Goal: Navigation & Orientation: Find specific page/section

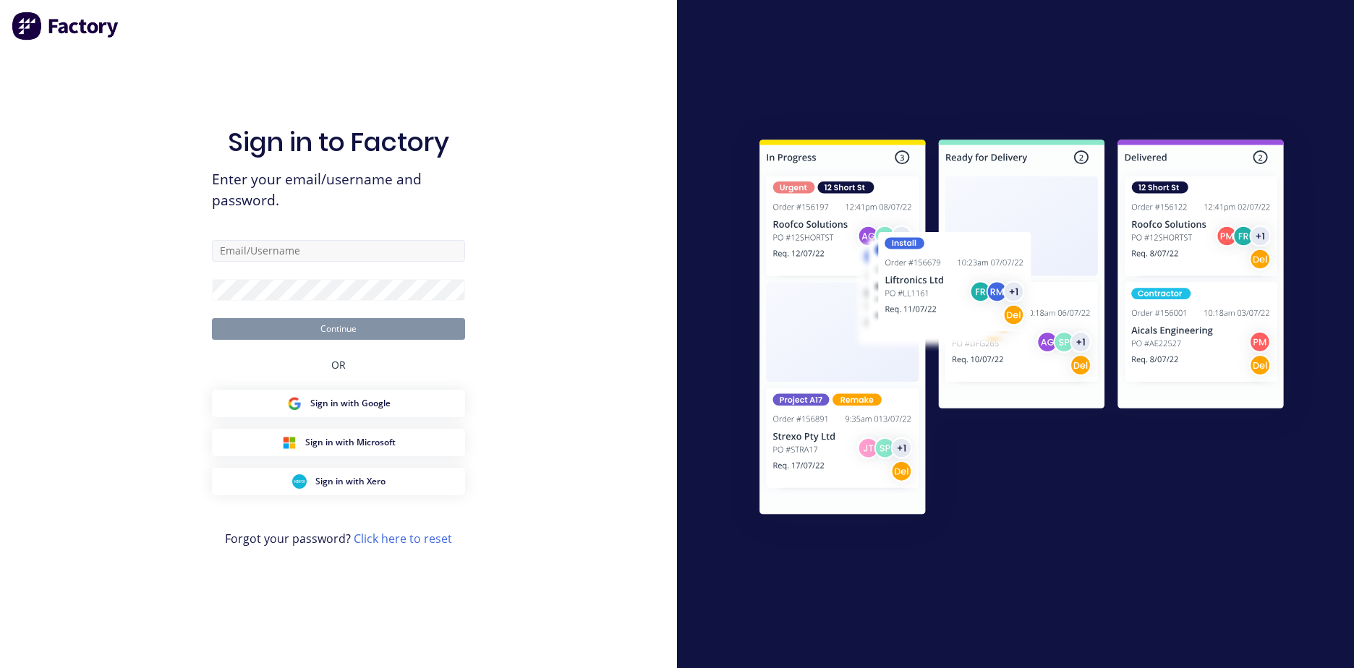
click at [335, 250] on input "text" at bounding box center [338, 251] width 253 height 22
type input "[EMAIL_ADDRESS][DOMAIN_NAME]"
click at [391, 326] on button "Continue" at bounding box center [338, 329] width 253 height 22
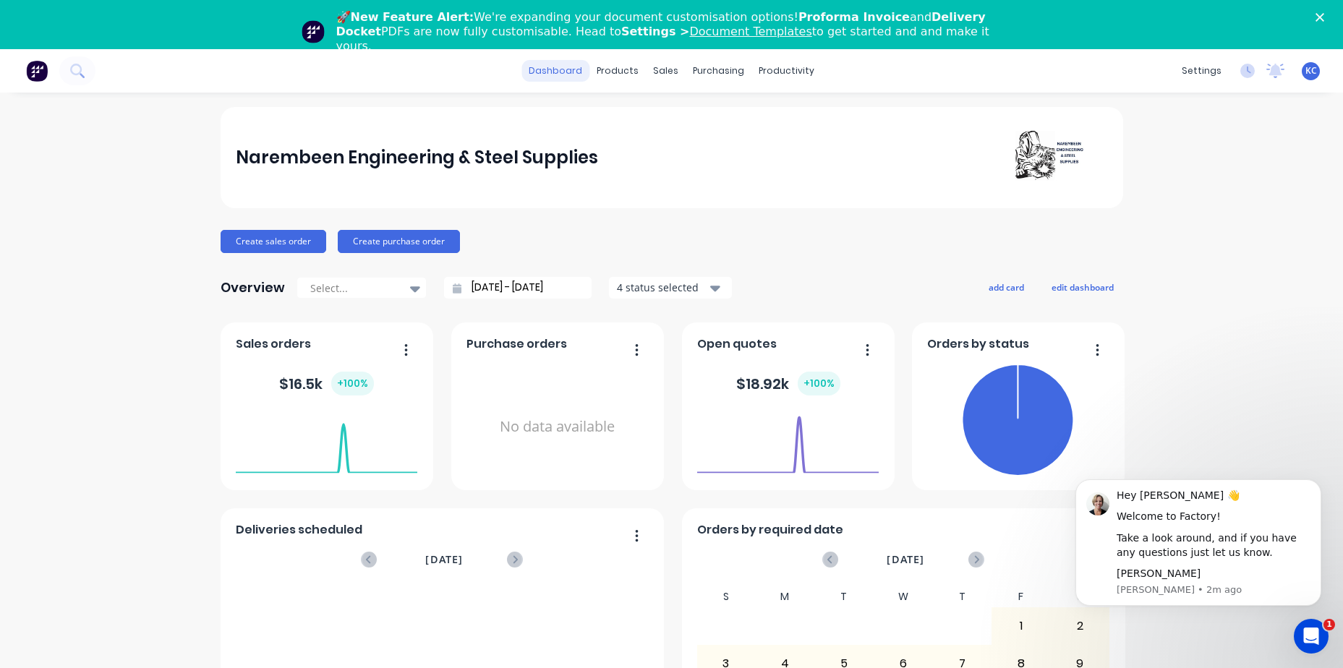
click at [574, 69] on link "dashboard" at bounding box center [555, 71] width 68 height 22
click at [569, 73] on link "dashboard" at bounding box center [555, 71] width 68 height 22
click at [679, 148] on div at bounding box center [669, 147] width 22 height 13
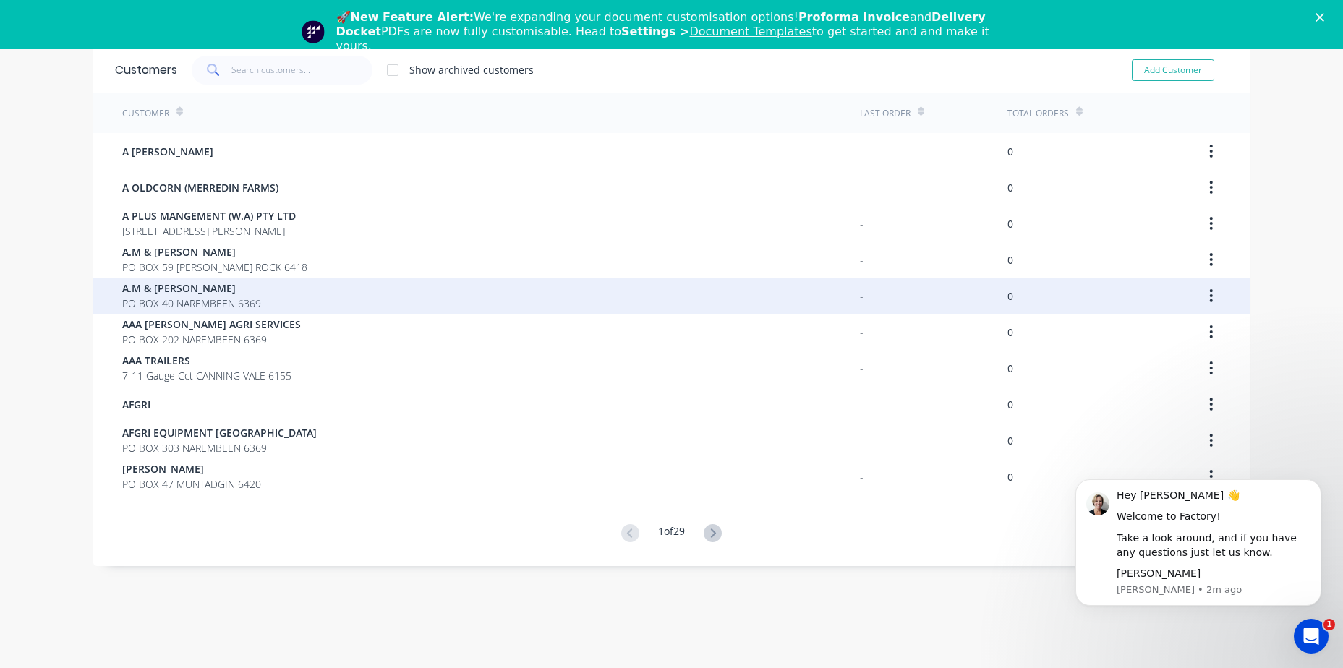
scroll to position [49, 0]
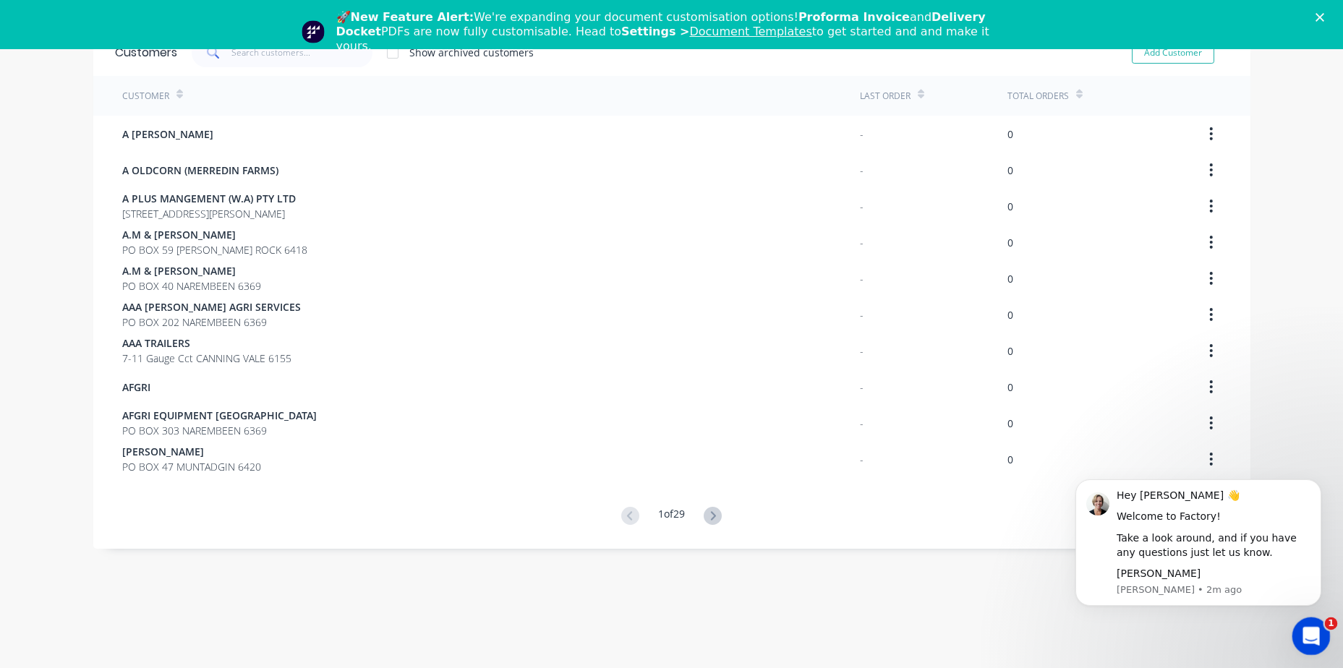
drag, startPoint x: 1307, startPoint y: 633, endPoint x: 1184, endPoint y: -173, distance: 815.0
click html
click at [1318, 485] on icon "Dismiss notification" at bounding box center [1316, 483] width 5 height 5
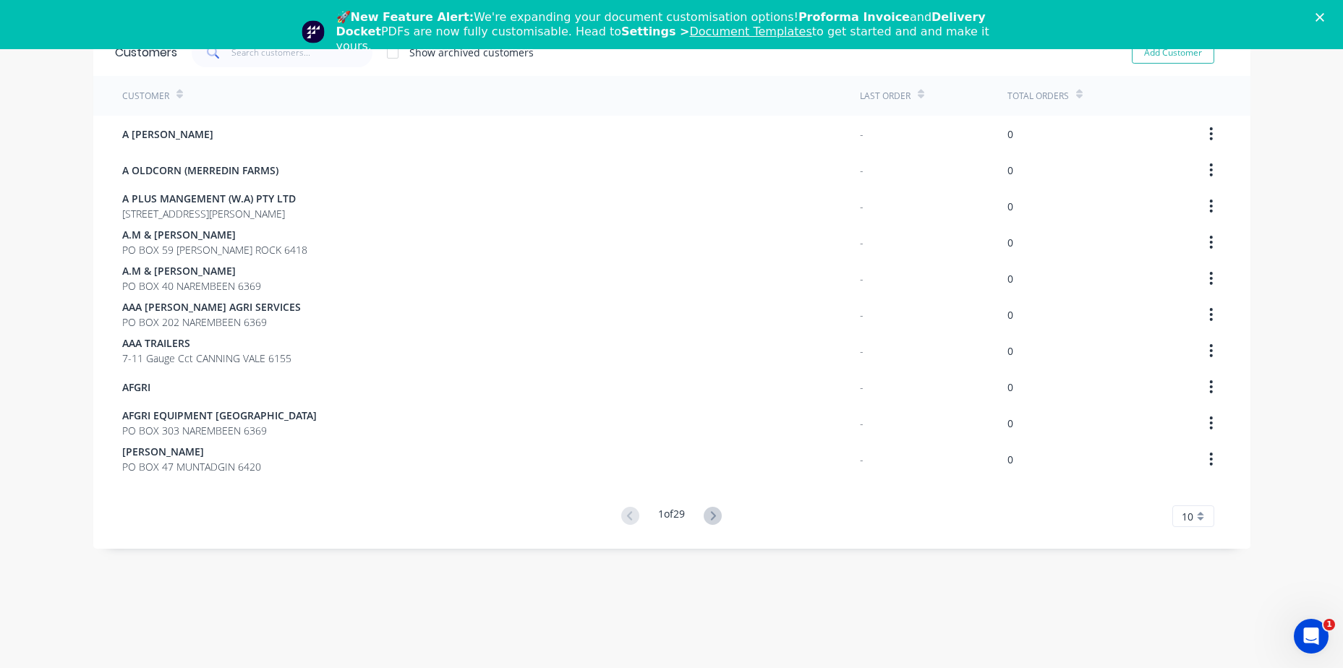
click at [1198, 513] on div "10" at bounding box center [1193, 517] width 42 height 22
click at [1196, 495] on div "35" at bounding box center [1193, 492] width 41 height 25
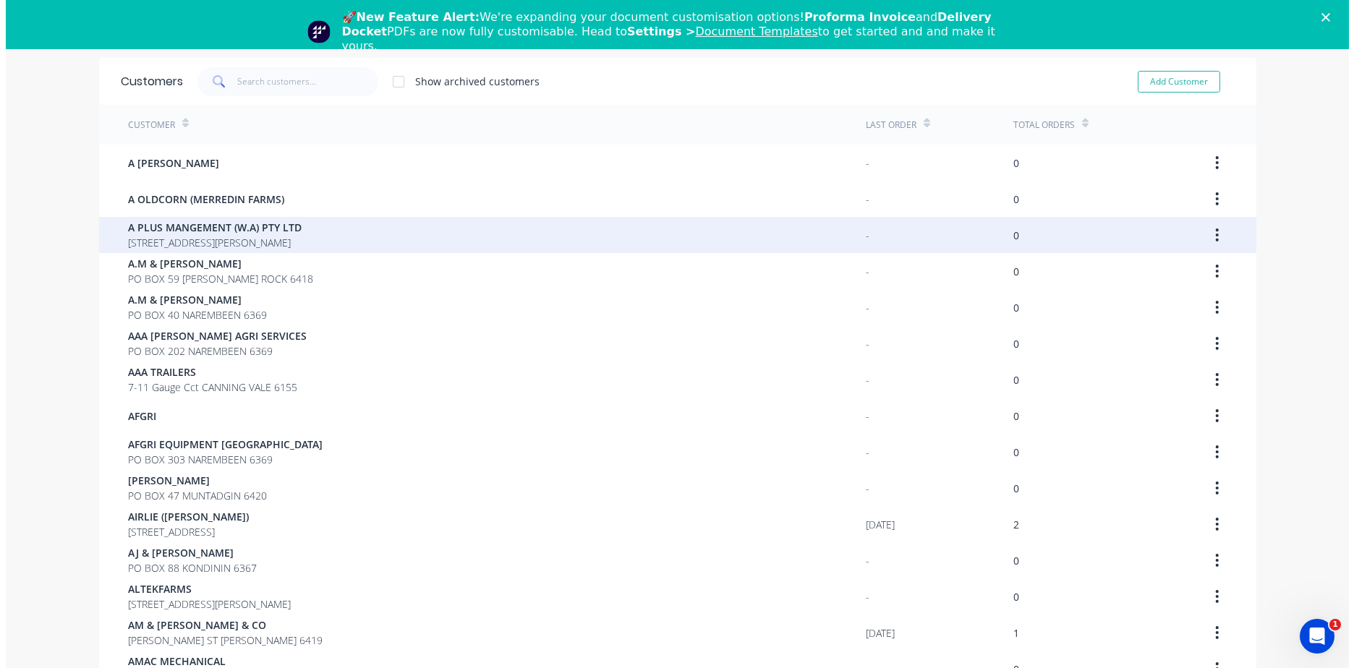
scroll to position [0, 0]
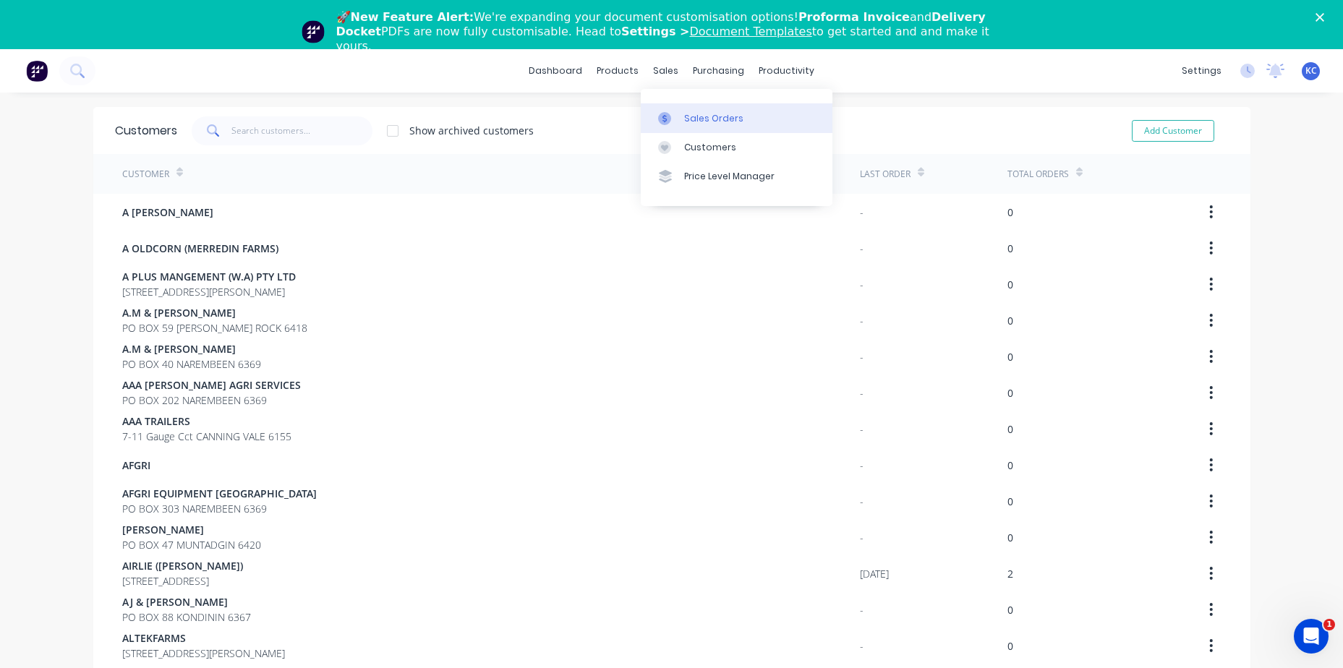
click at [679, 123] on div at bounding box center [669, 118] width 22 height 13
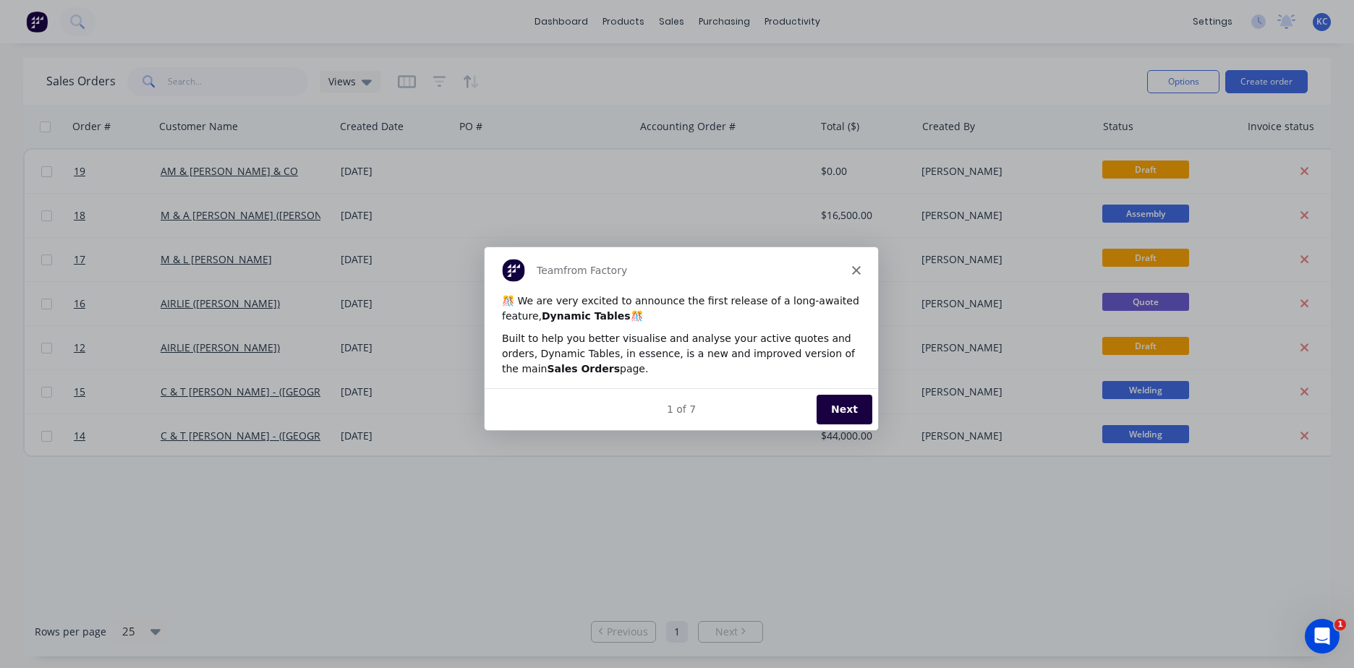
click at [856, 269] on polygon "Close" at bounding box center [855, 269] width 9 height 9
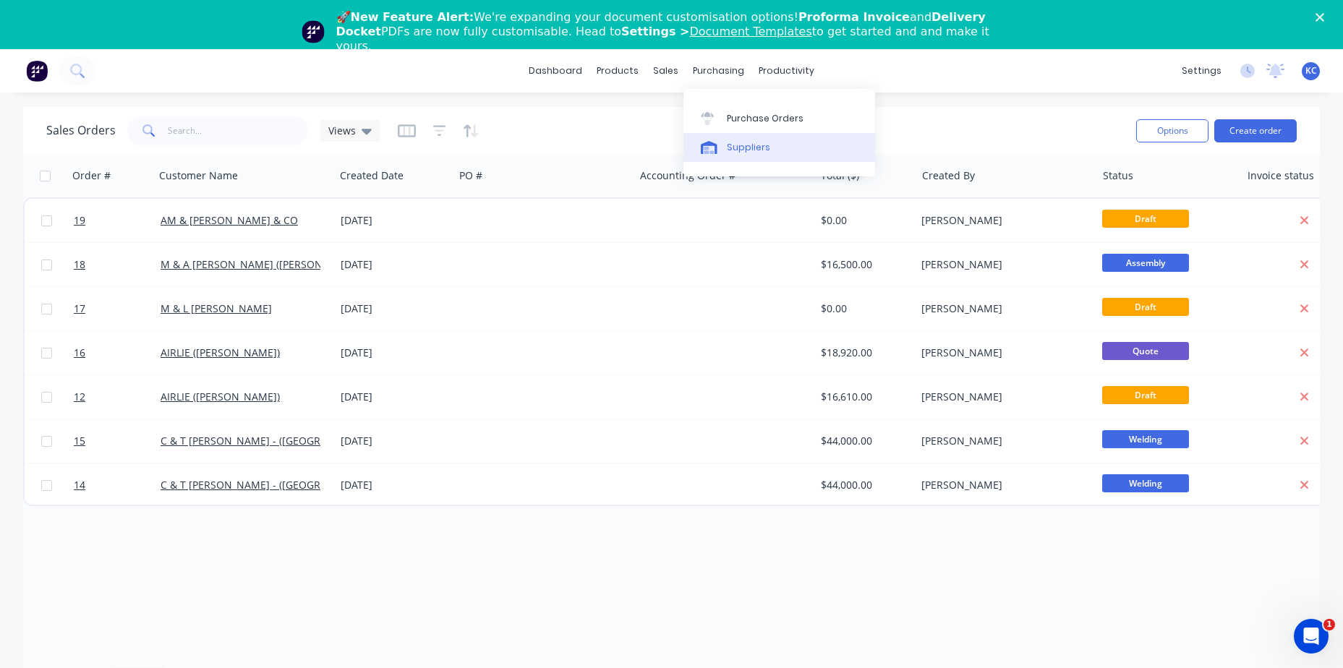
click at [710, 157] on link "Suppliers" at bounding box center [779, 147] width 192 height 29
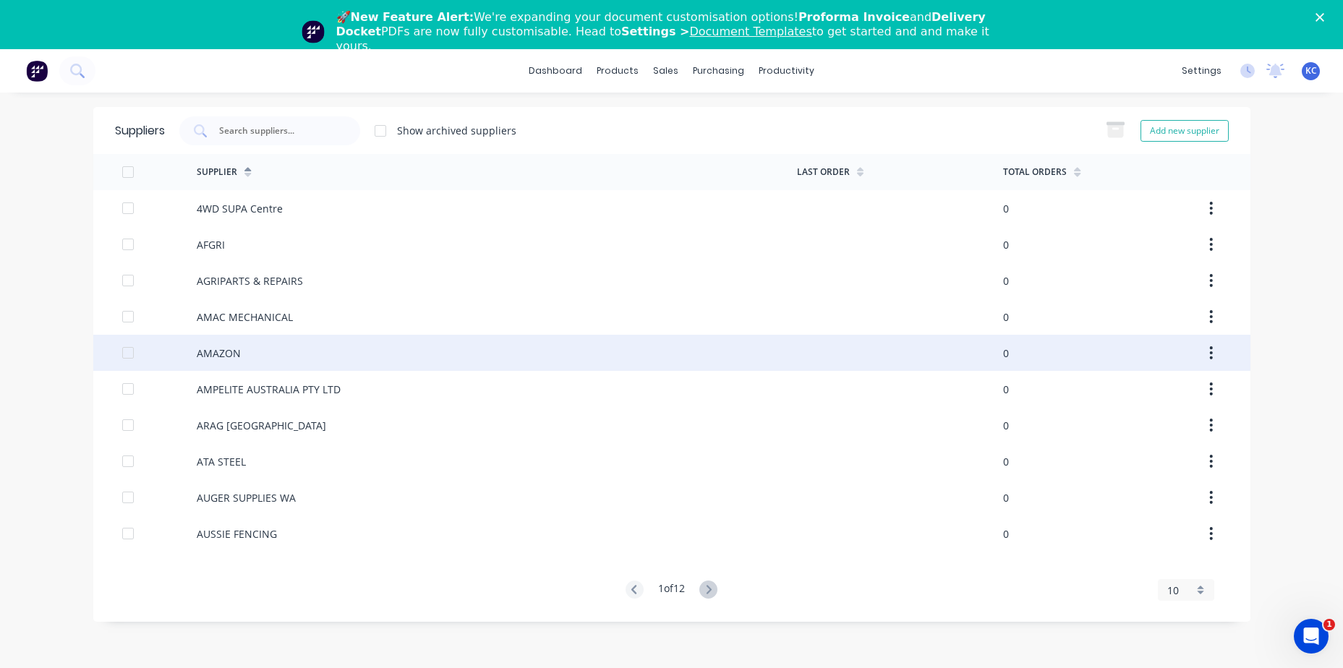
scroll to position [49, 0]
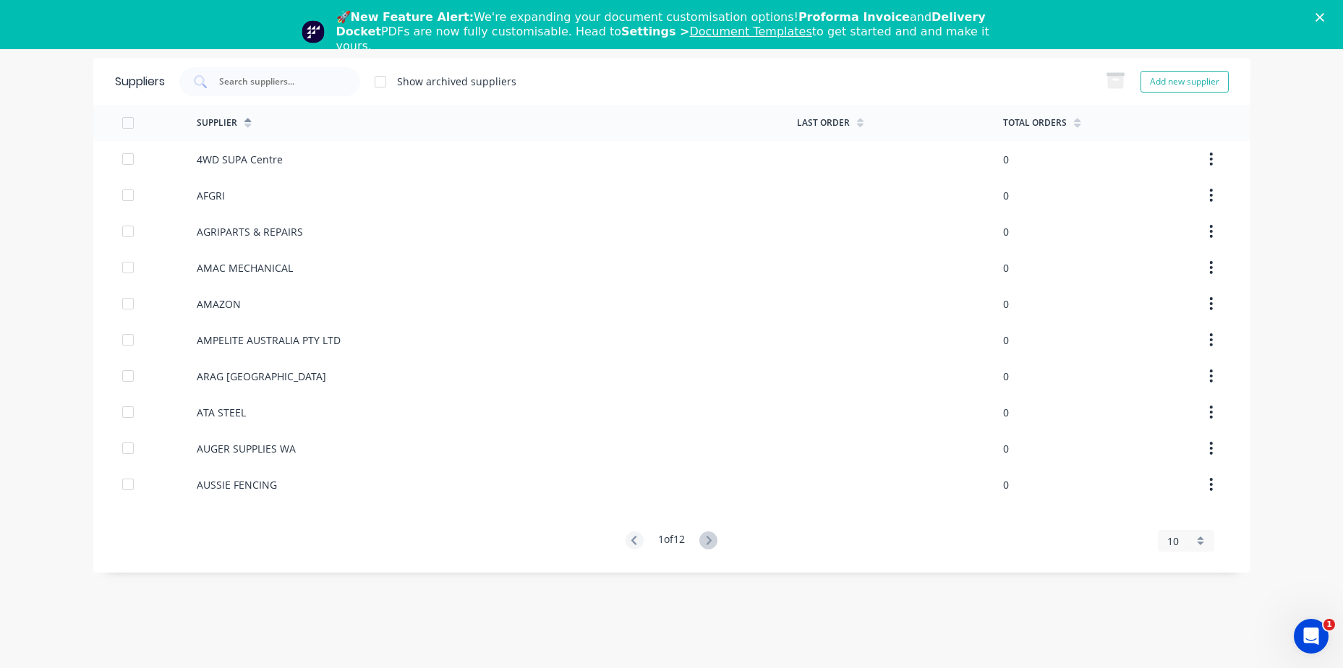
click at [1205, 545] on div "10" at bounding box center [1186, 541] width 56 height 22
click at [1197, 521] on div "35" at bounding box center [1186, 516] width 55 height 25
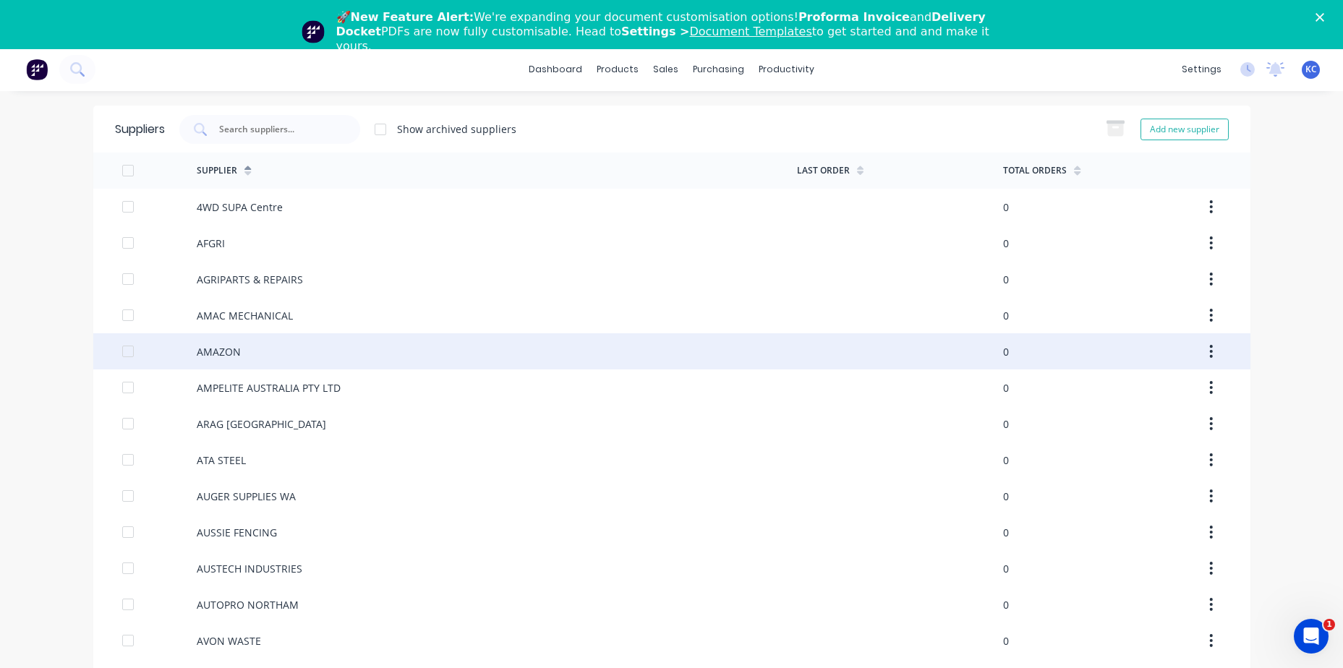
scroll to position [0, 0]
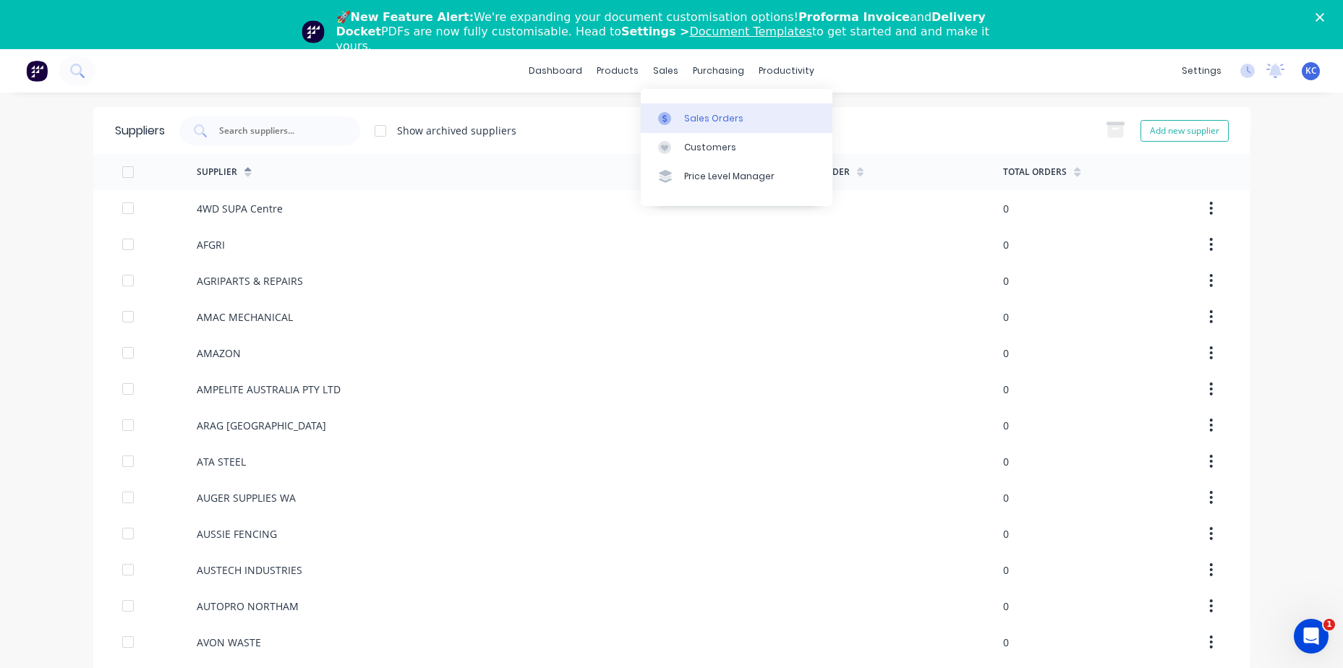
click at [682, 116] on link "Sales Orders" at bounding box center [737, 117] width 192 height 29
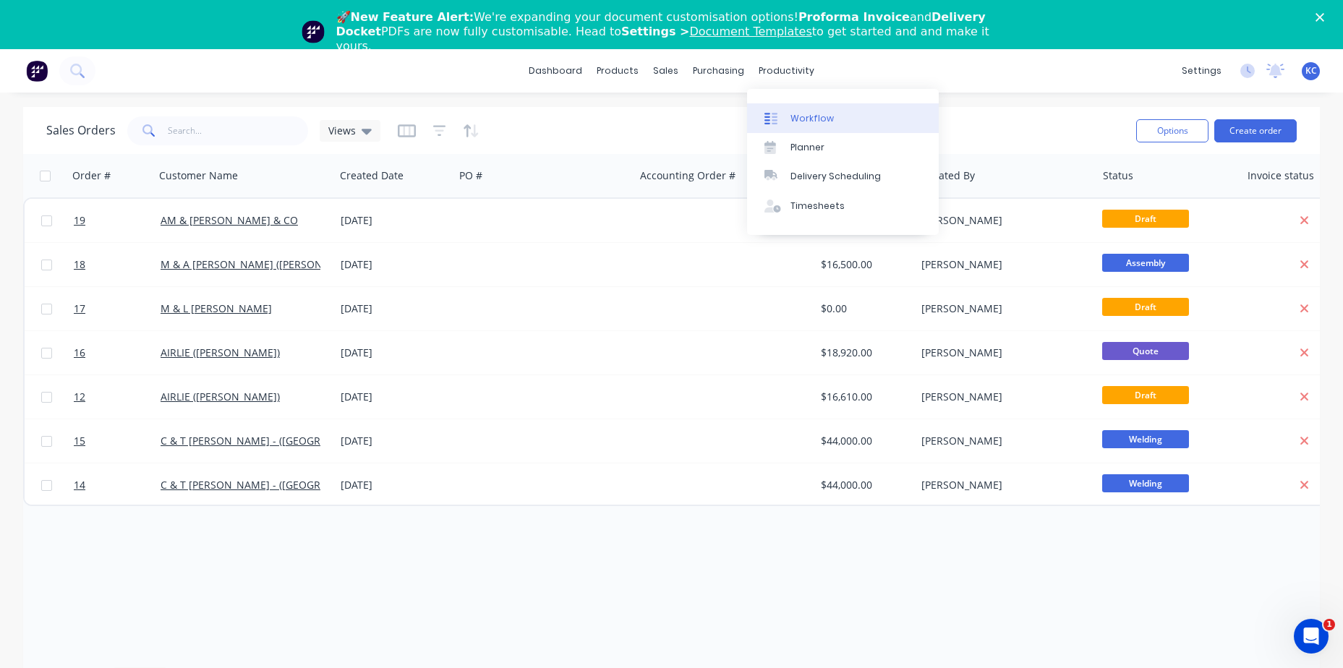
click at [800, 109] on link "Workflow" at bounding box center [843, 117] width 192 height 29
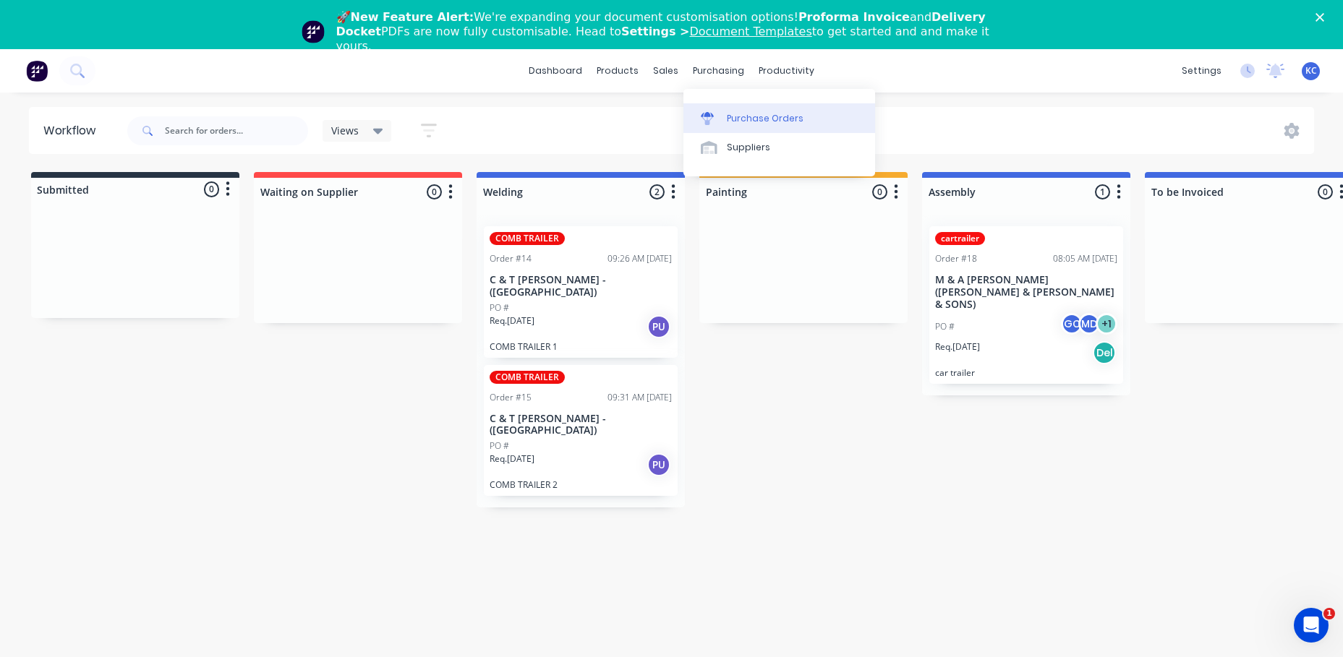
click at [738, 118] on div "Purchase Orders" at bounding box center [765, 118] width 77 height 13
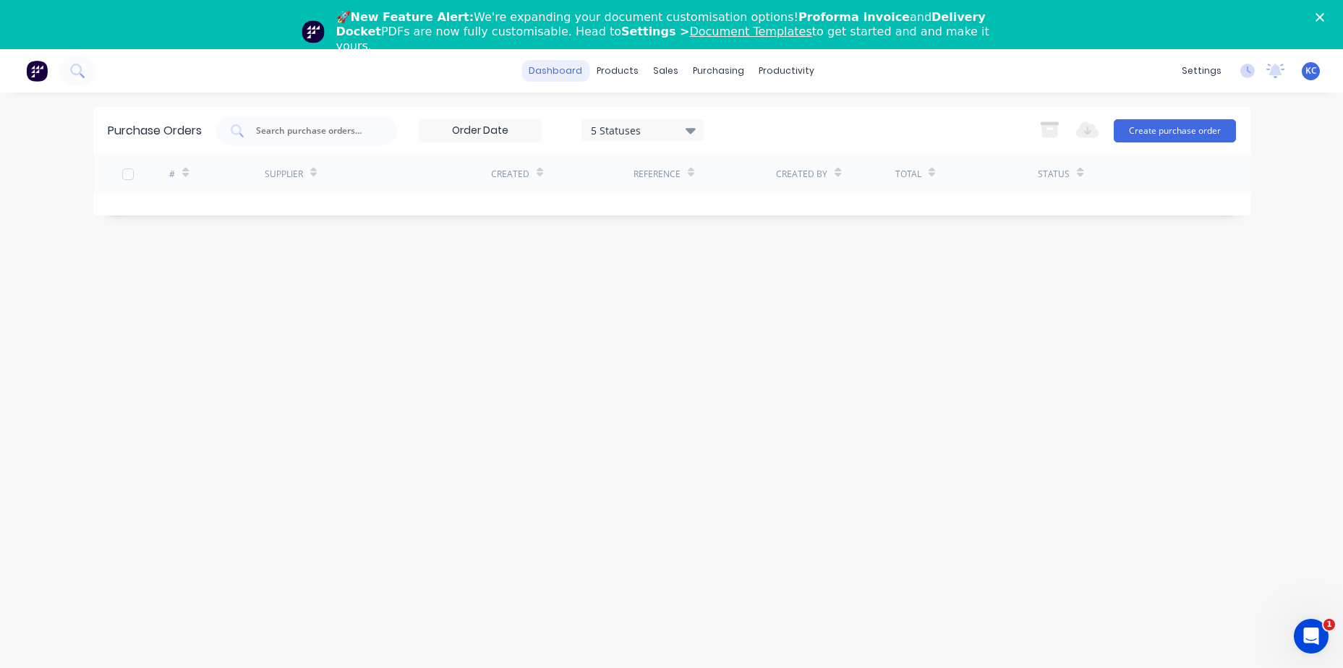
click at [569, 69] on link "dashboard" at bounding box center [555, 71] width 68 height 22
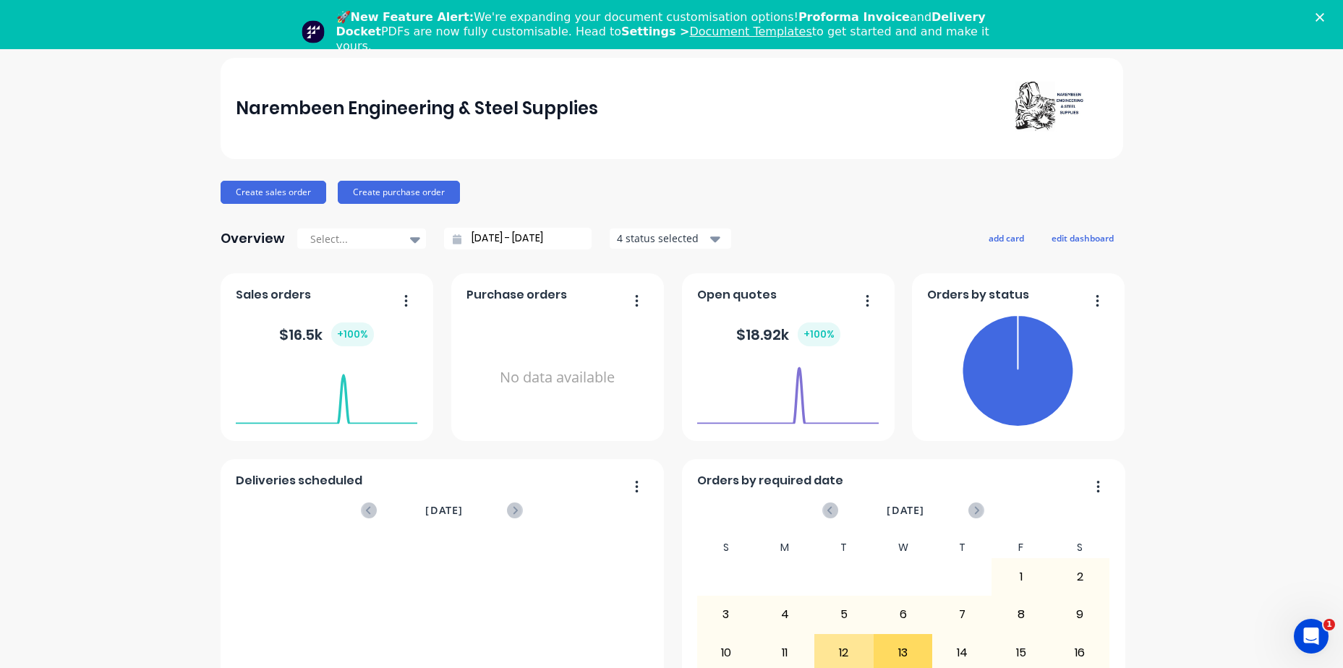
click at [711, 240] on icon "button" at bounding box center [715, 239] width 10 height 16
click at [703, 192] on div "Create sales order Create purchase order" at bounding box center [672, 192] width 903 height 23
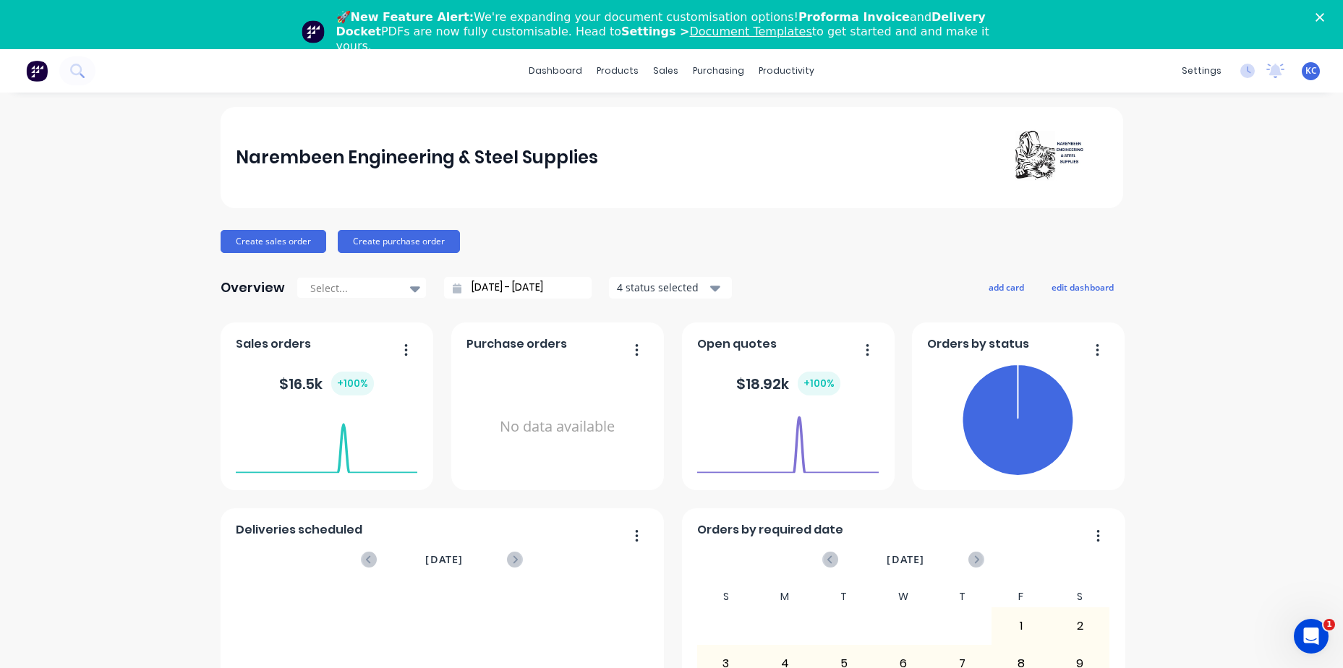
drag, startPoint x: 1203, startPoint y: 0, endPoint x: 1227, endPoint y: 171, distance: 172.2
click at [1227, 170] on div "Narembeen Engineering & Steel Supplies Create sales order Create purchase order…" at bounding box center [671, 484] width 1343 height 755
drag, startPoint x: 476, startPoint y: 0, endPoint x: 1014, endPoint y: 55, distance: 540.9
click at [1014, 57] on div "dashboard products sales purchasing productivity dashboard products Product Cat…" at bounding box center [671, 70] width 1343 height 43
drag, startPoint x: 1299, startPoint y: 69, endPoint x: 1102, endPoint y: 59, distance: 196.9
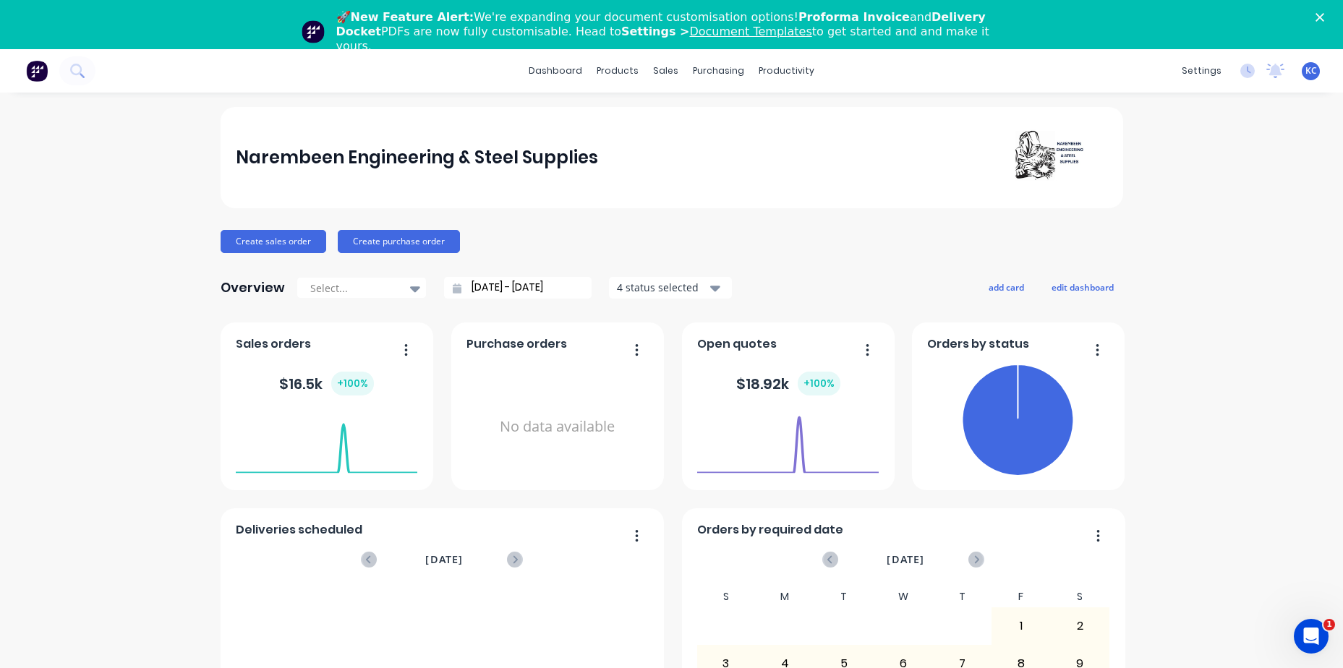
click at [1102, 59] on div "dashboard products sales purchasing productivity dashboard products Product Cat…" at bounding box center [671, 70] width 1343 height 43
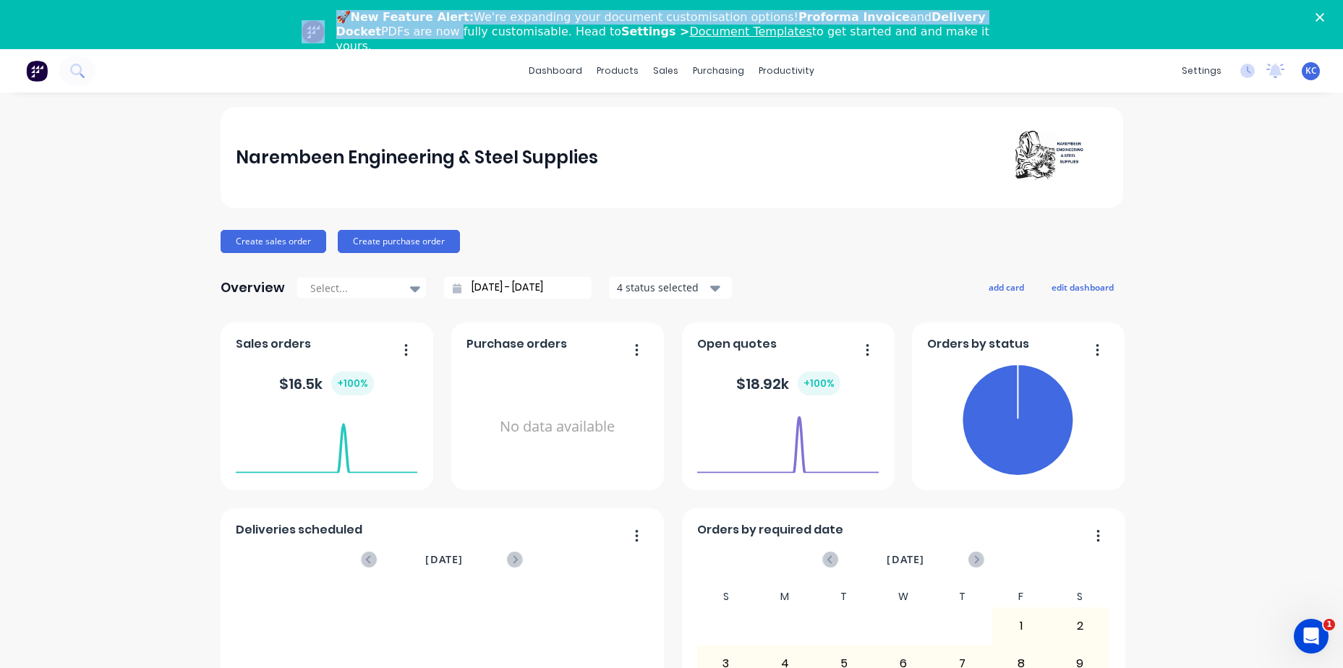
drag, startPoint x: 1112, startPoint y: 20, endPoint x: 1122, endPoint y: 686, distance: 666.9
click html "🚀 New Feature Alert: We're expanding your document customisation options! Profo…"
click at [1153, 22] on div "🚀 New Feature Alert: We're expanding your document customisation options! Profo…" at bounding box center [671, 32] width 1343 height 52
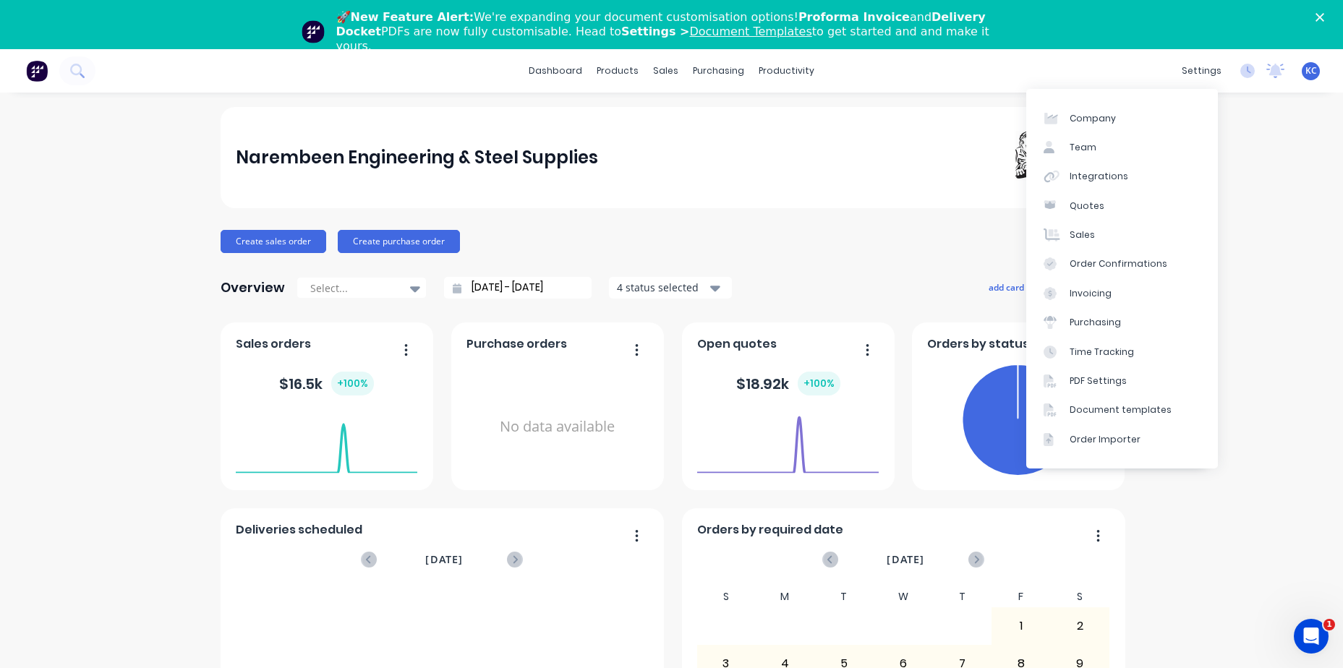
click at [1266, 591] on div "Narembeen Engineering & Steel Supplies Create sales order Create purchase order…" at bounding box center [671, 484] width 1343 height 755
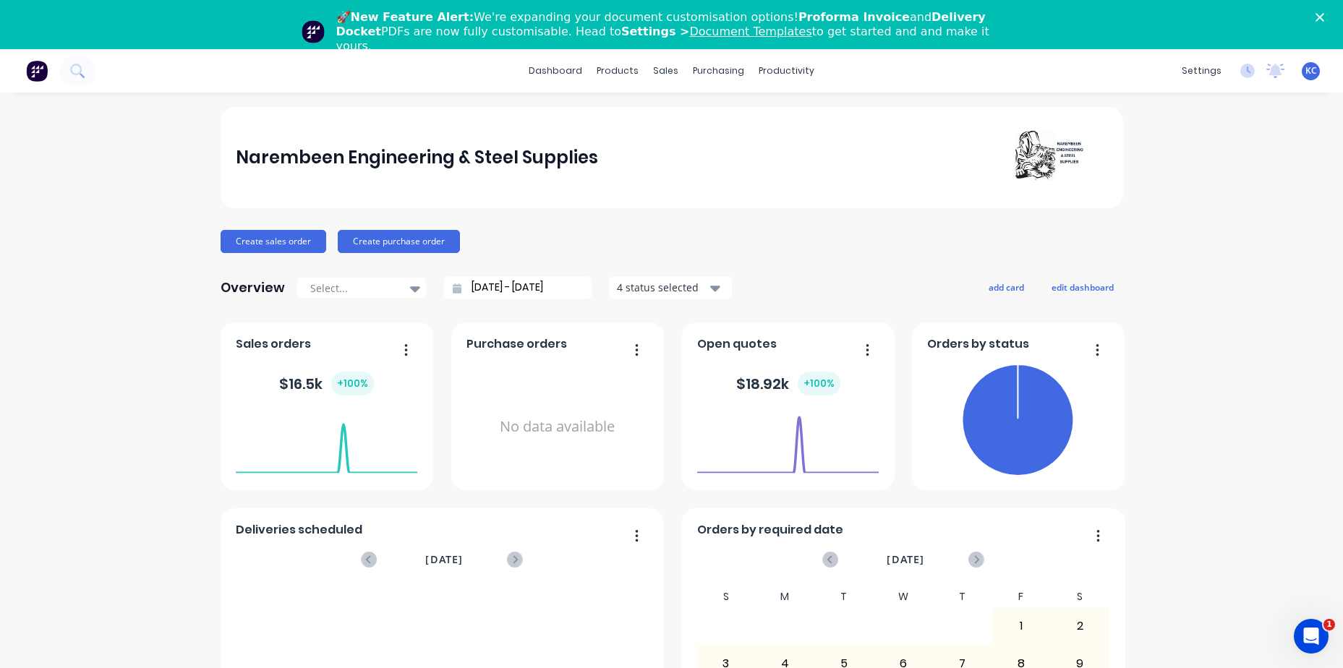
click at [396, 348] on button "button" at bounding box center [400, 351] width 30 height 22
click at [870, 348] on button "button" at bounding box center [862, 351] width 30 height 22
click at [850, 246] on div "Create sales order Create purchase order" at bounding box center [672, 241] width 903 height 23
click at [1305, 70] on span "KC" at bounding box center [1311, 70] width 12 height 13
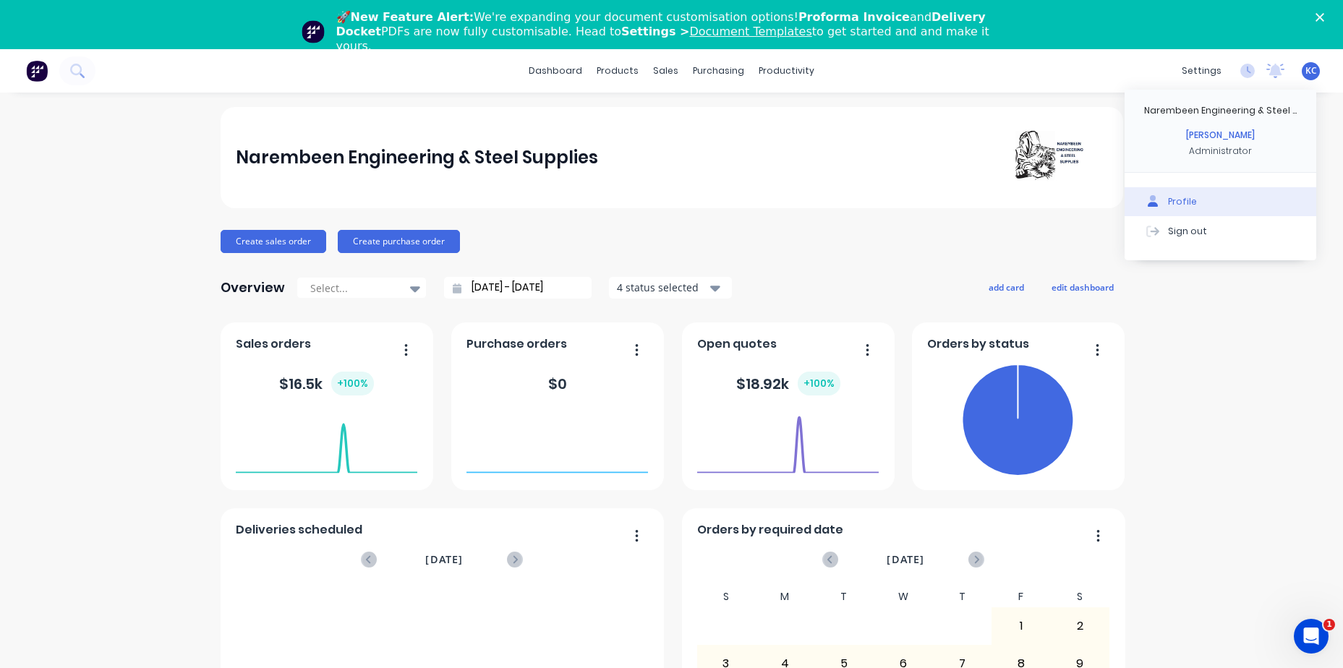
click at [1200, 197] on button "Profile" at bounding box center [1221, 201] width 192 height 29
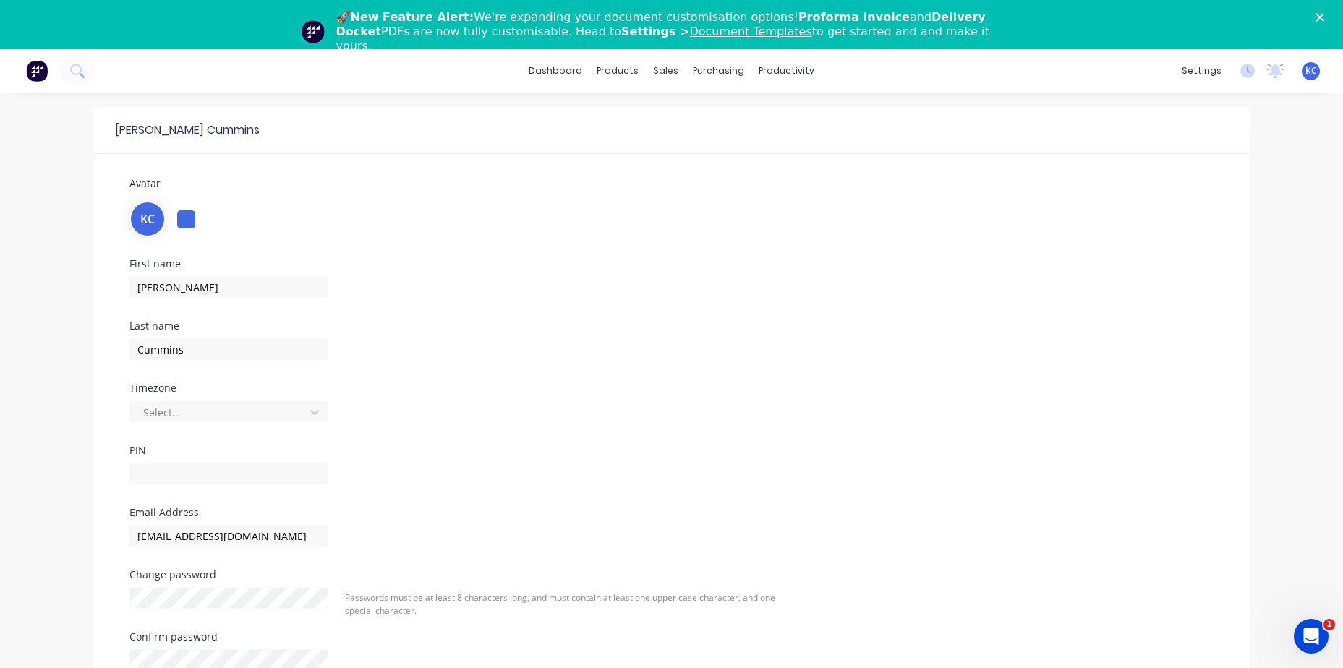
click at [1099, 22] on div "🚀 New Feature Alert: We're expanding your document customisation options! Profo…" at bounding box center [671, 32] width 1343 height 52
click at [1324, 15] on polygon "Close" at bounding box center [1320, 17] width 9 height 9
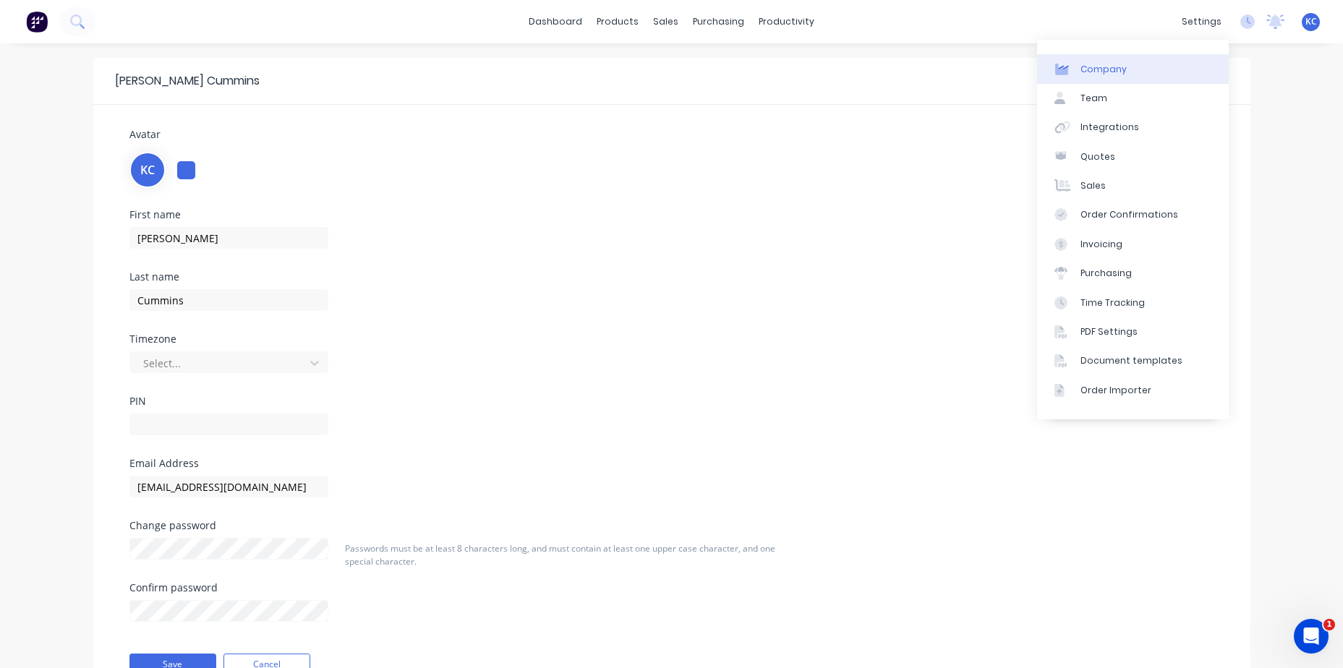
click at [1138, 72] on link "Company" at bounding box center [1133, 68] width 192 height 29
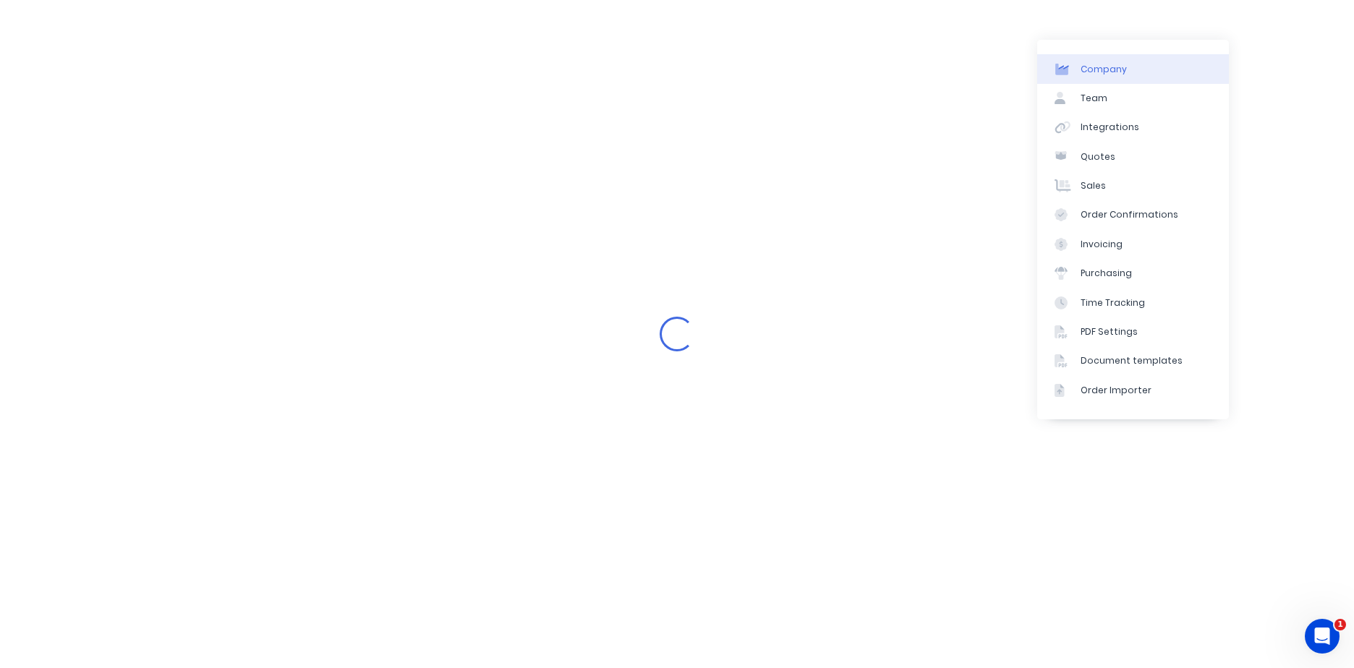
select select "AU"
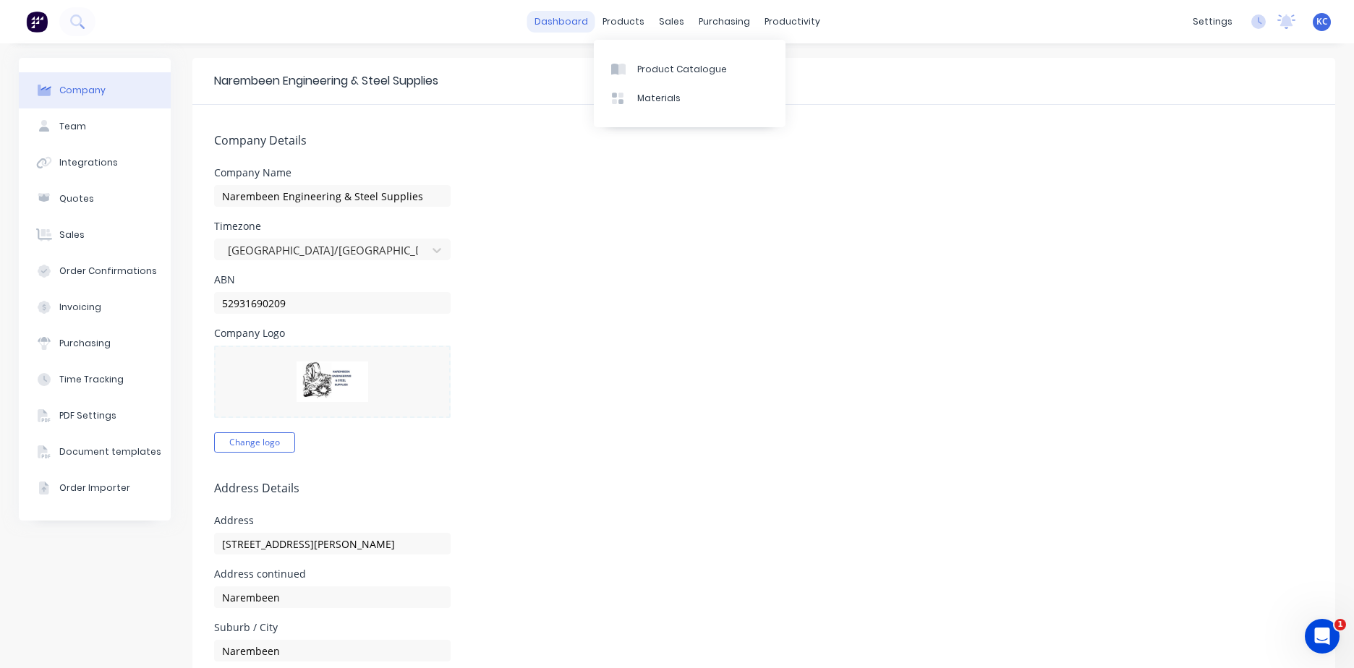
click at [569, 22] on link "dashboard" at bounding box center [561, 22] width 68 height 22
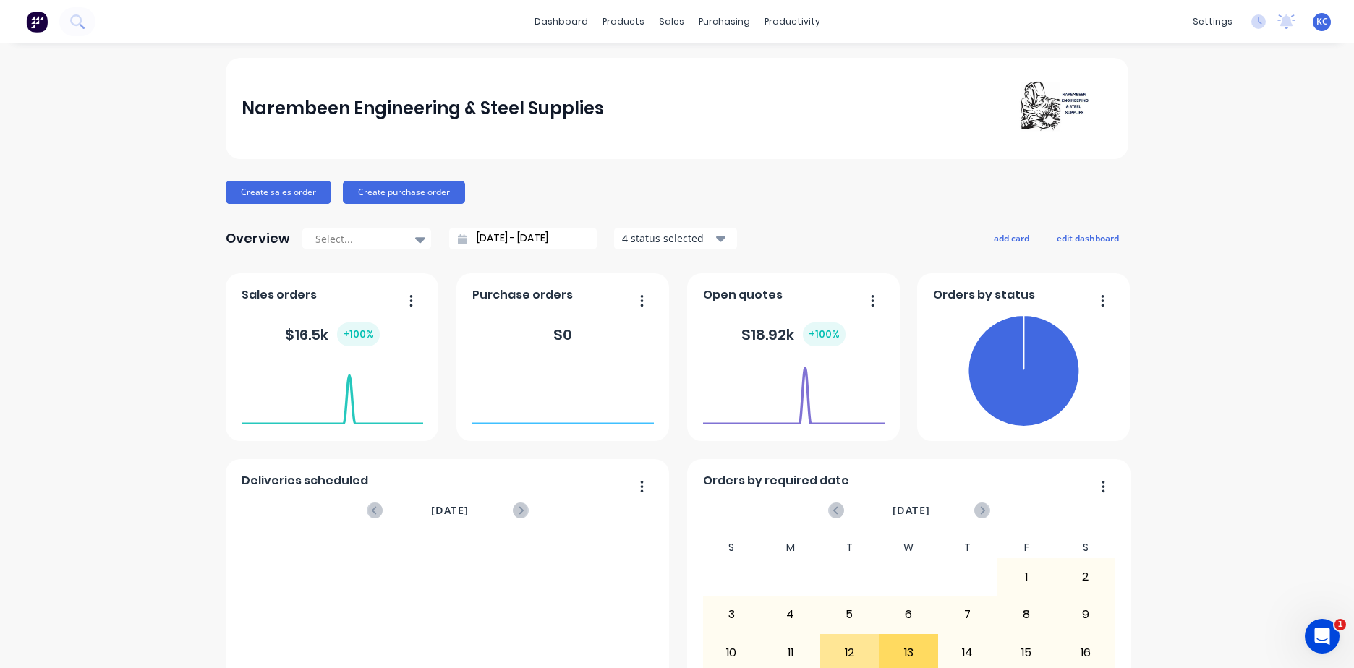
drag, startPoint x: 33, startPoint y: 20, endPoint x: 260, endPoint y: 20, distance: 226.4
click at [260, 20] on div "dashboard products sales purchasing productivity dashboard products Product Cat…" at bounding box center [677, 21] width 1354 height 43
drag, startPoint x: 217, startPoint y: 2, endPoint x: 103, endPoint y: 363, distance: 378.6
click at [103, 362] on div "Narembeen Engineering & Steel Supplies Create sales order Create purchase order…" at bounding box center [677, 435] width 1354 height 755
click at [30, 16] on img at bounding box center [37, 22] width 22 height 22
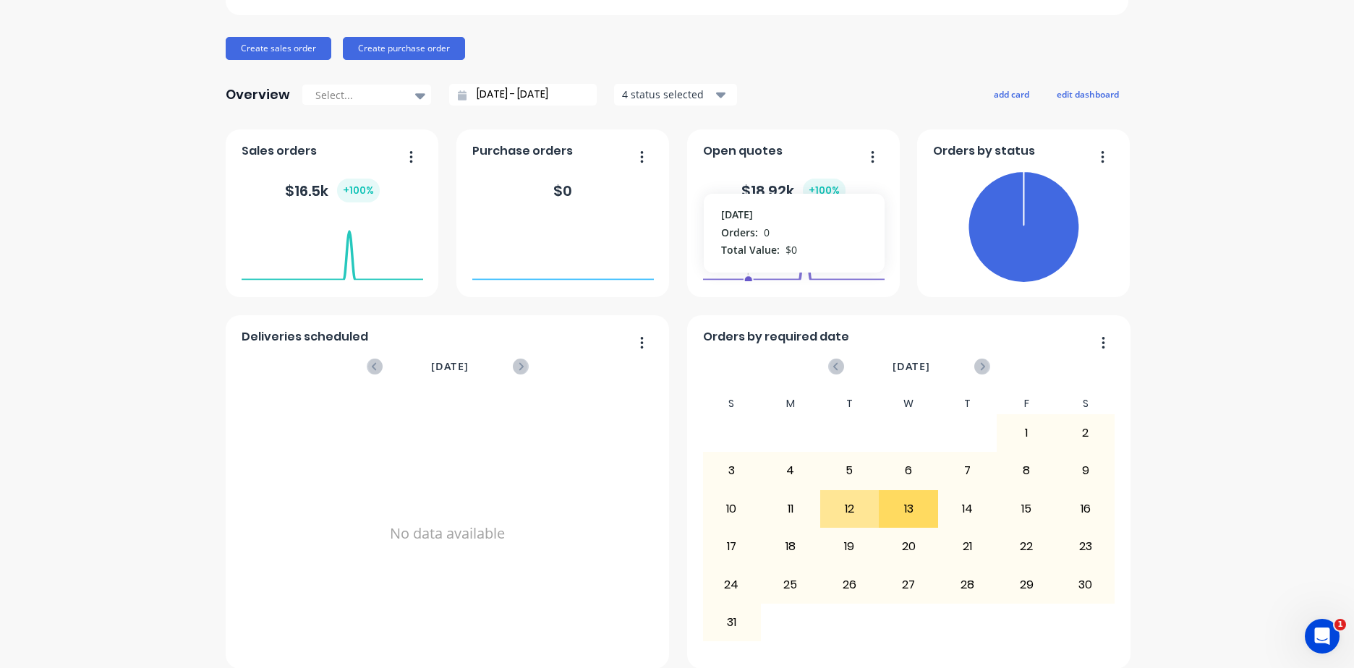
scroll to position [159, 0]
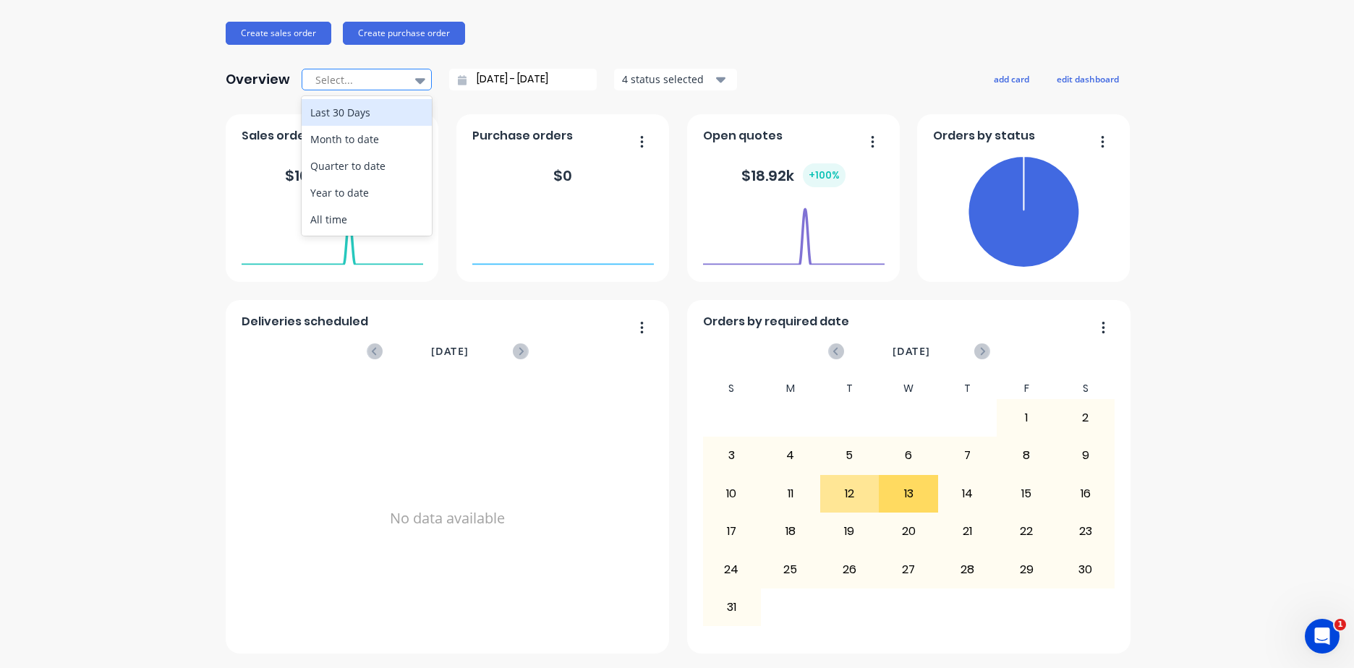
click at [415, 81] on icon at bounding box center [420, 81] width 10 height 6
click at [370, 200] on div "Year to date" at bounding box center [367, 192] width 130 height 27
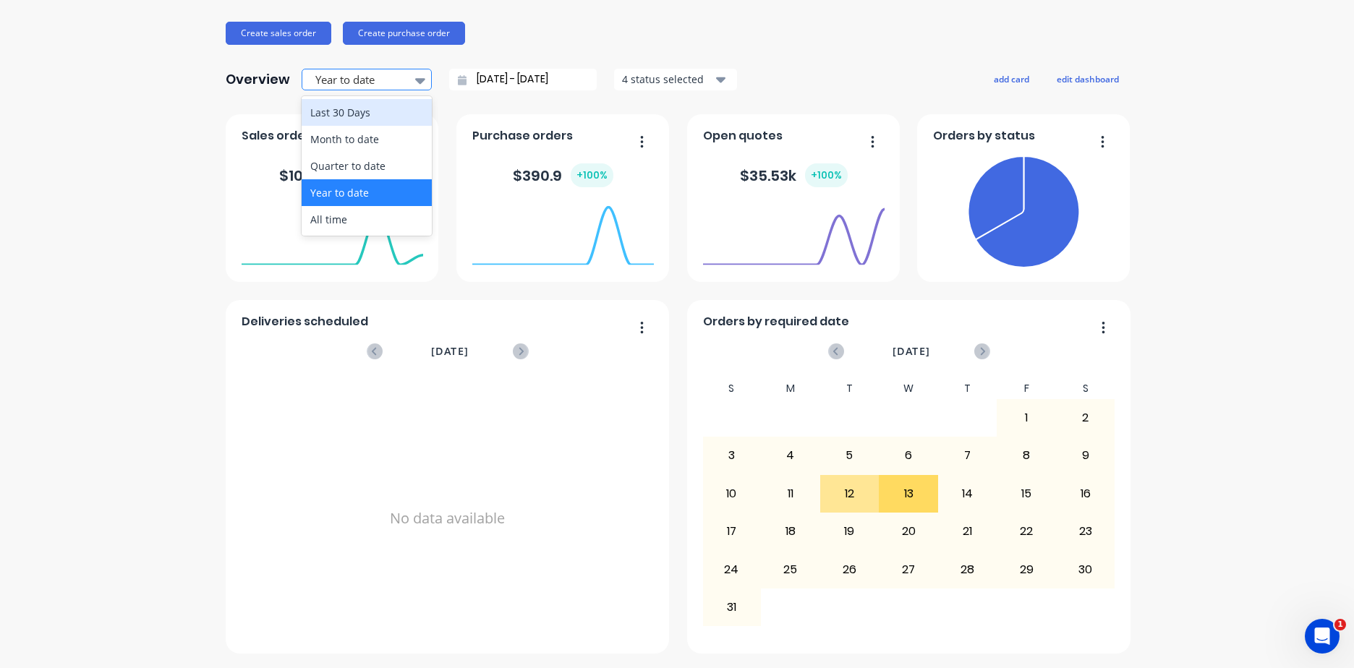
click at [415, 80] on icon at bounding box center [420, 81] width 10 height 6
click at [385, 115] on div "Last 30 Days" at bounding box center [367, 112] width 130 height 27
type input "[DATE] - [DATE]"
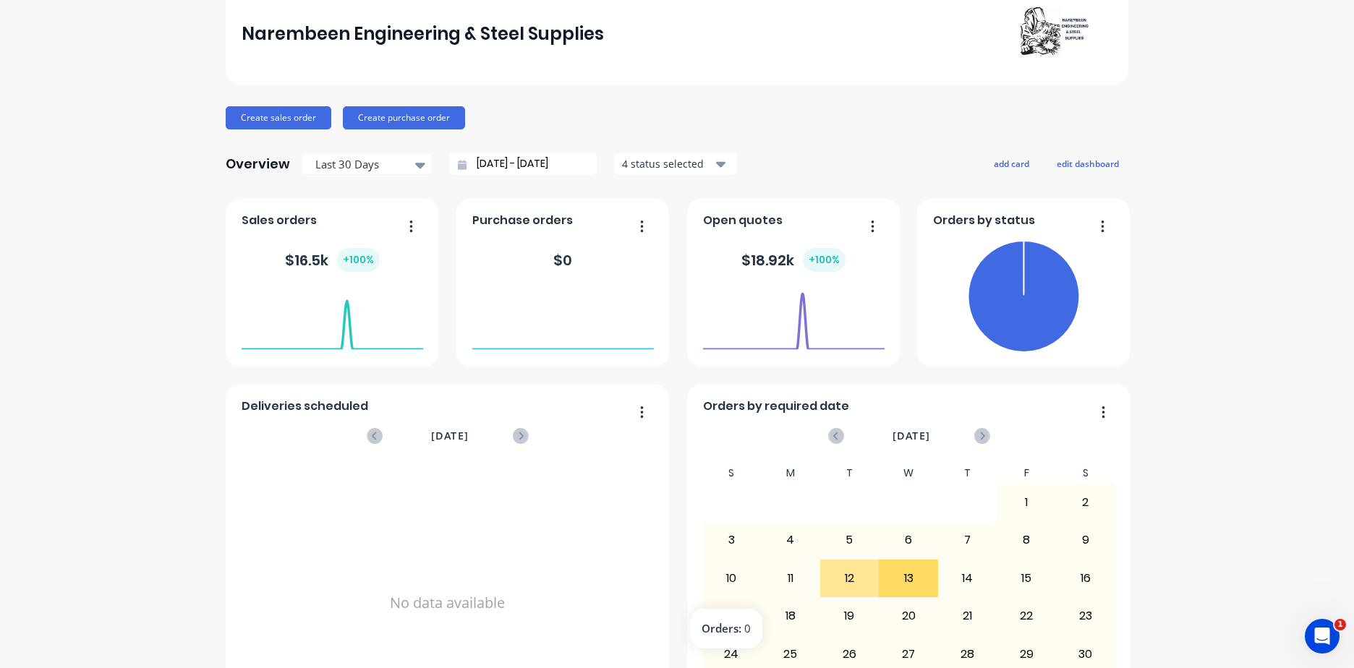
scroll to position [0, 0]
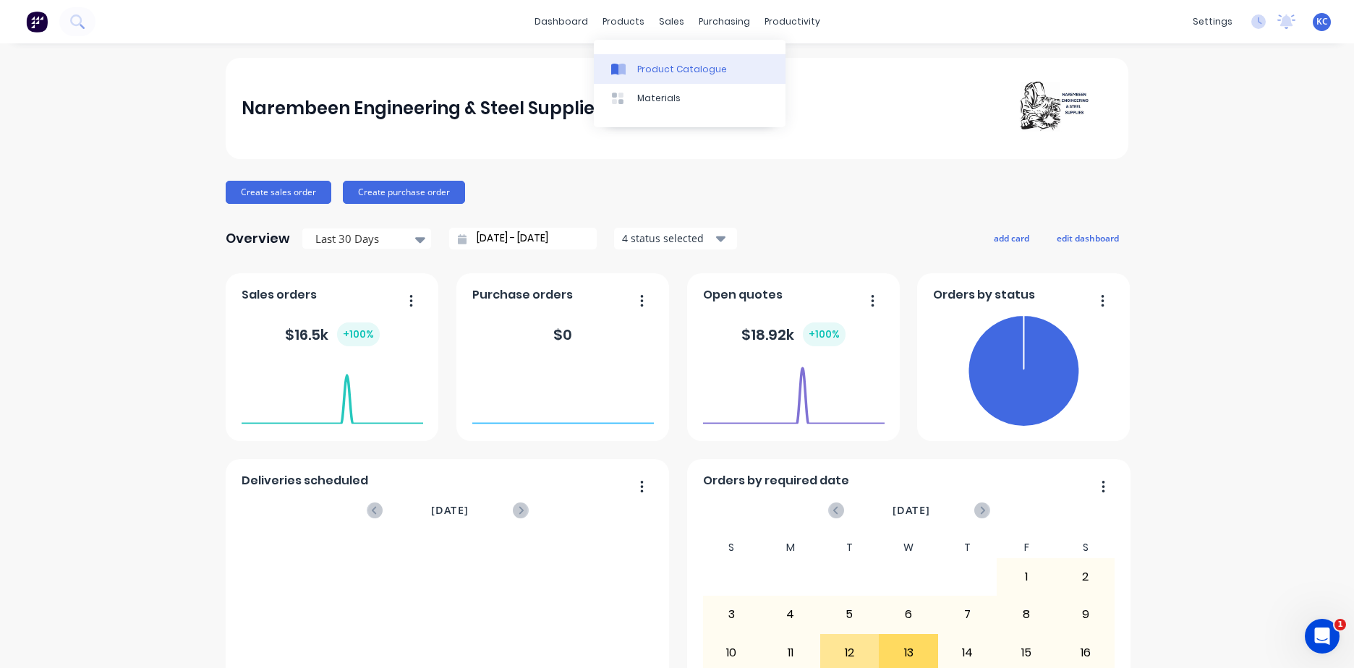
click at [657, 67] on div "Product Catalogue" at bounding box center [682, 69] width 90 height 13
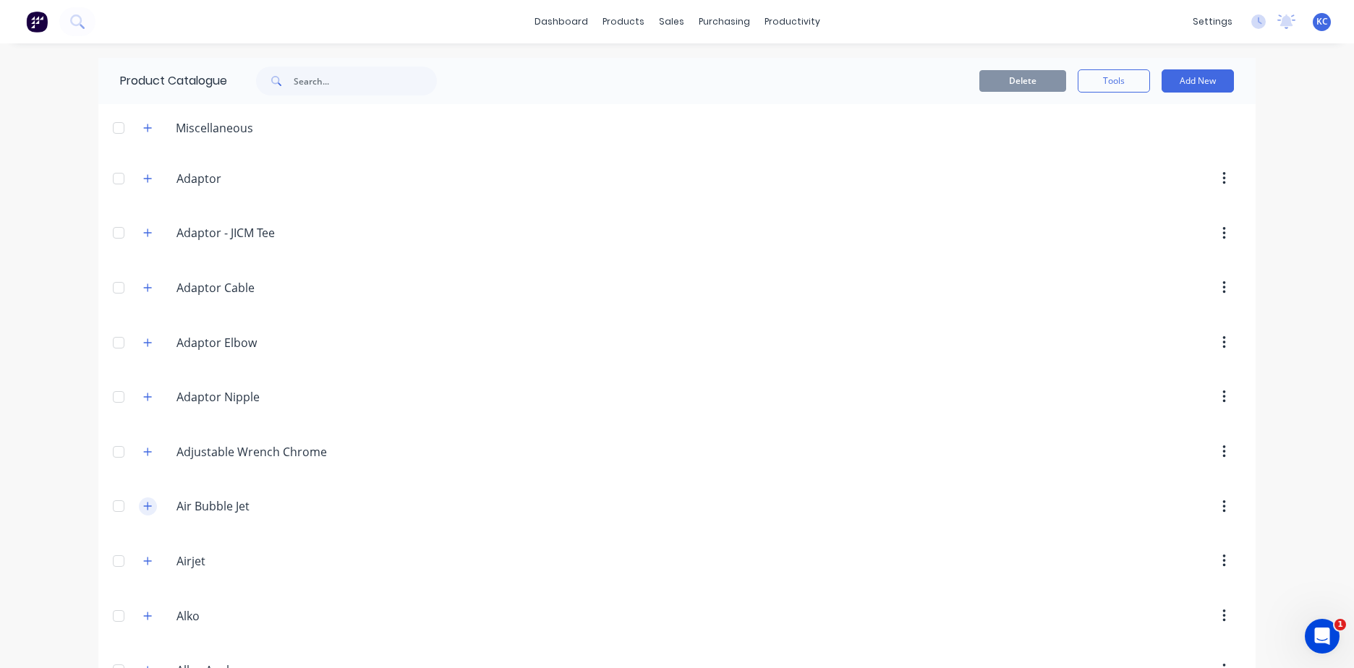
click at [147, 508] on icon "button" at bounding box center [147, 506] width 9 height 10
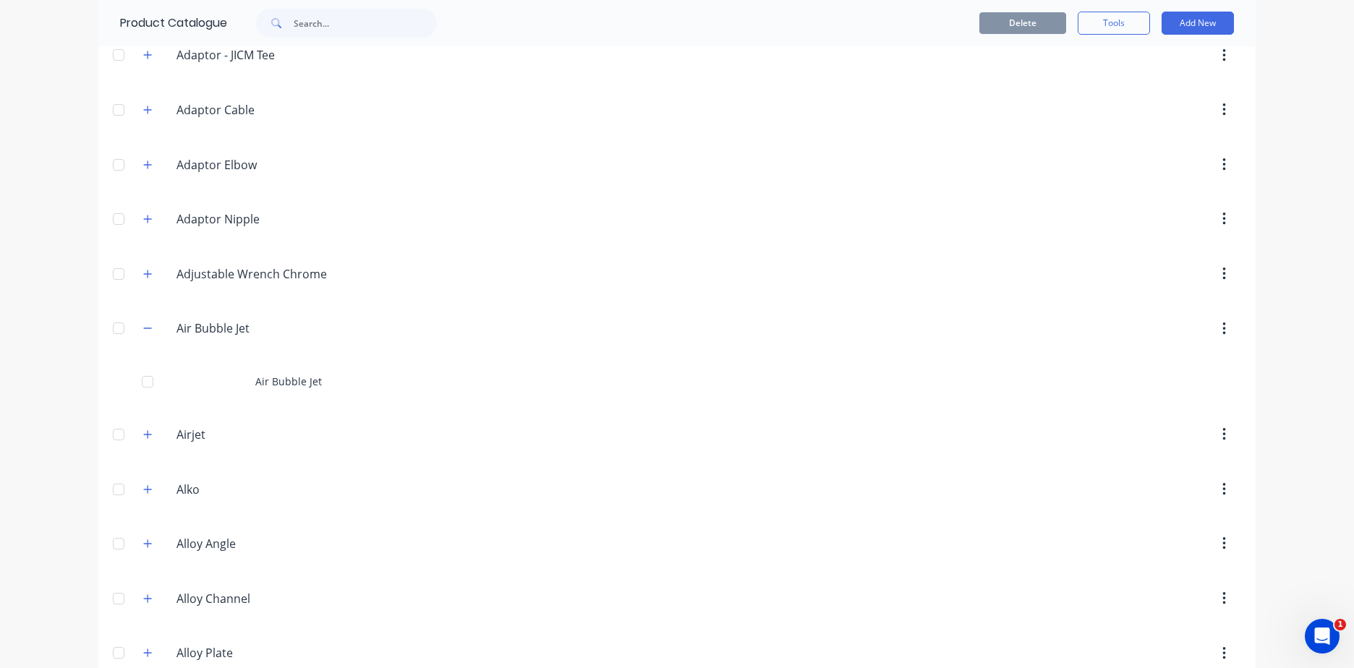
scroll to position [217, 0]
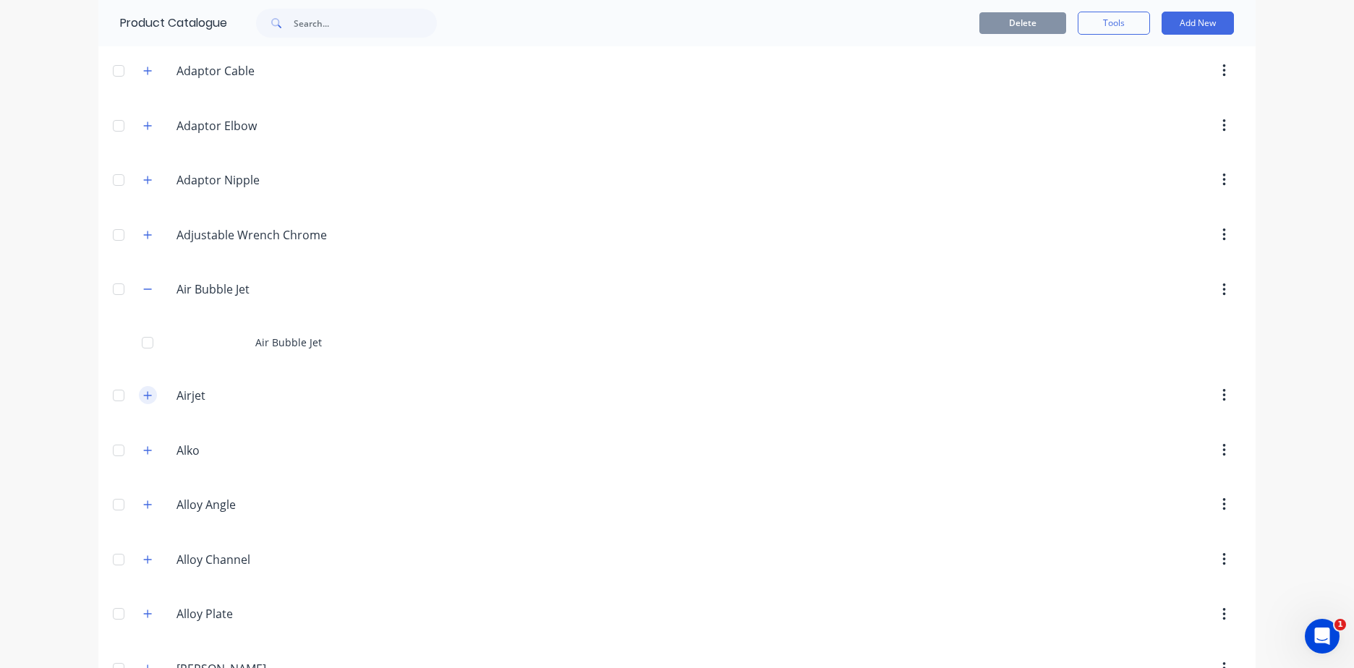
click at [145, 398] on icon "button" at bounding box center [147, 396] width 9 height 10
click at [145, 395] on icon "button" at bounding box center [147, 396] width 9 height 10
click at [148, 287] on button "button" at bounding box center [148, 290] width 18 height 18
click at [143, 402] on icon "button" at bounding box center [147, 399] width 9 height 10
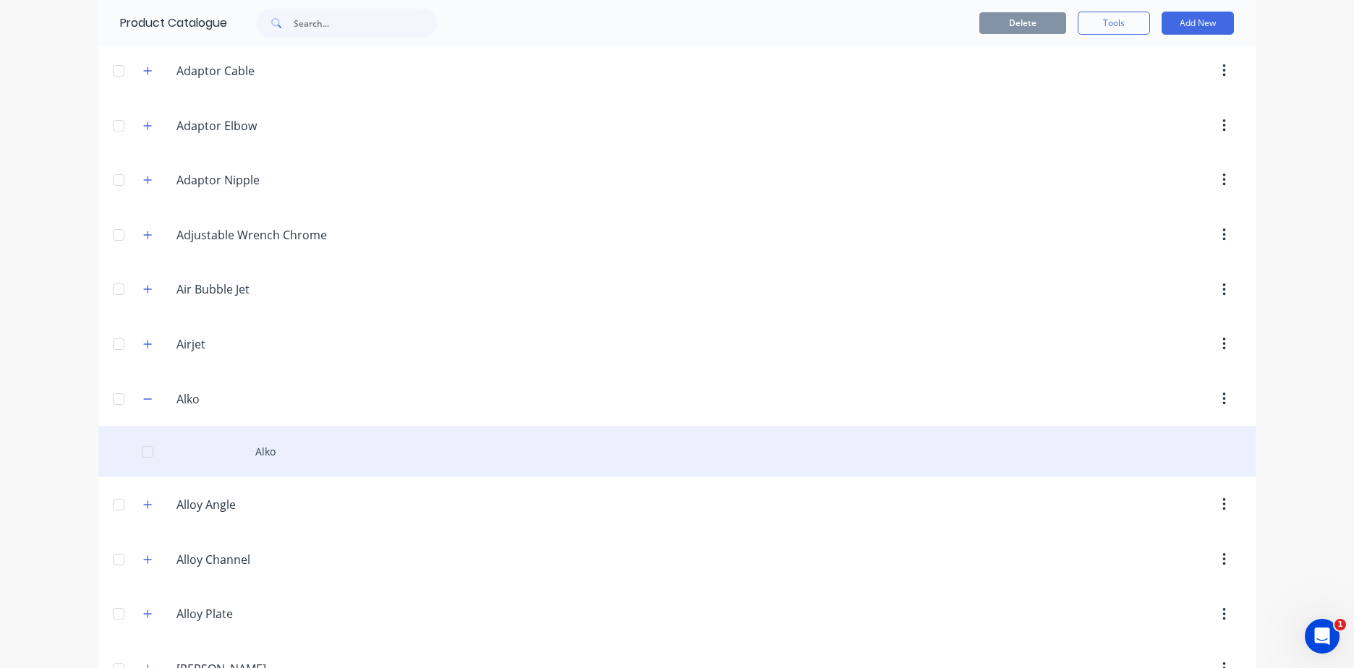
click at [260, 449] on div "Alko" at bounding box center [676, 451] width 1157 height 51
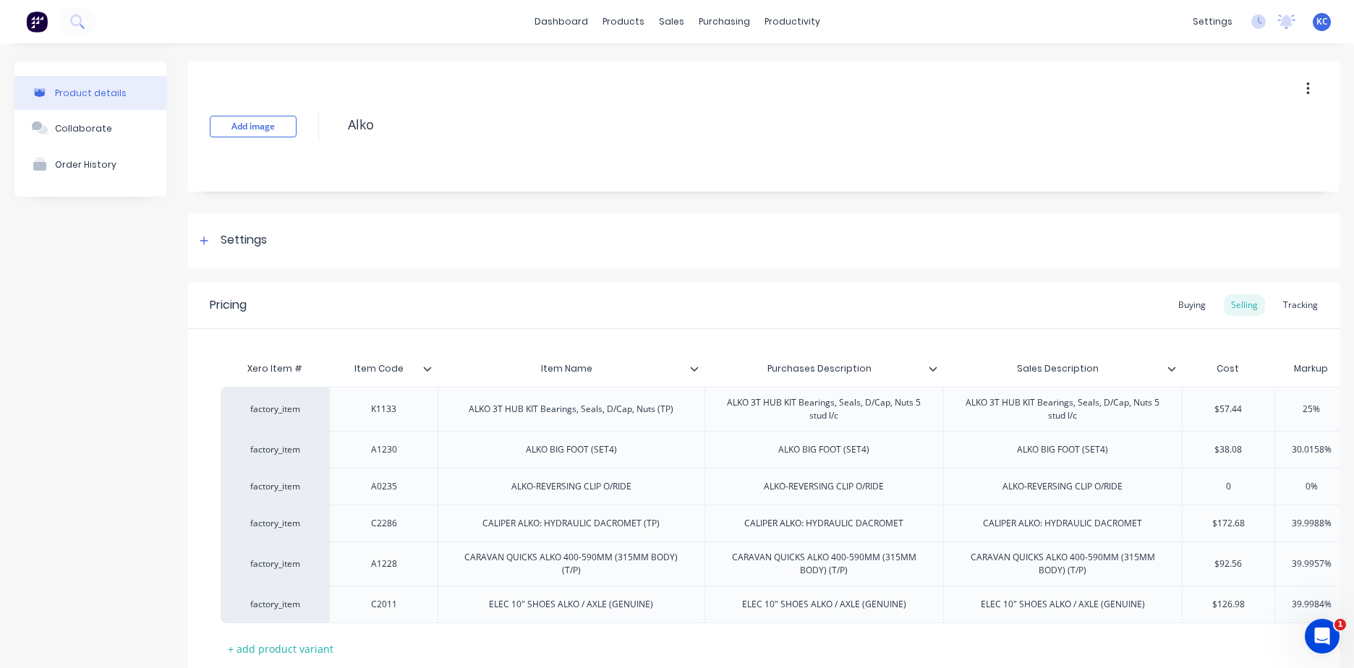
type textarea "x"
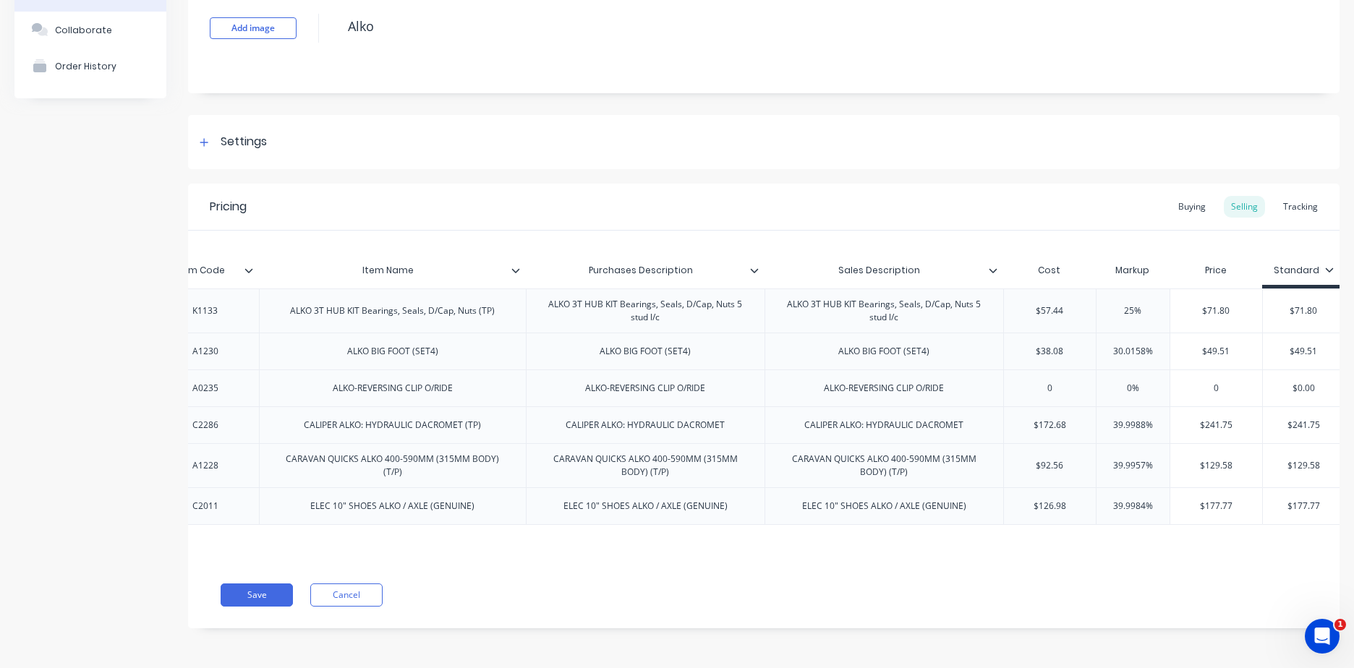
scroll to position [0, 195]
type input "39.9984%"
click at [1091, 500] on input "39.9984%" at bounding box center [1127, 506] width 73 height 13
click at [1129, 500] on input "39.9984%" at bounding box center [1127, 506] width 73 height 13
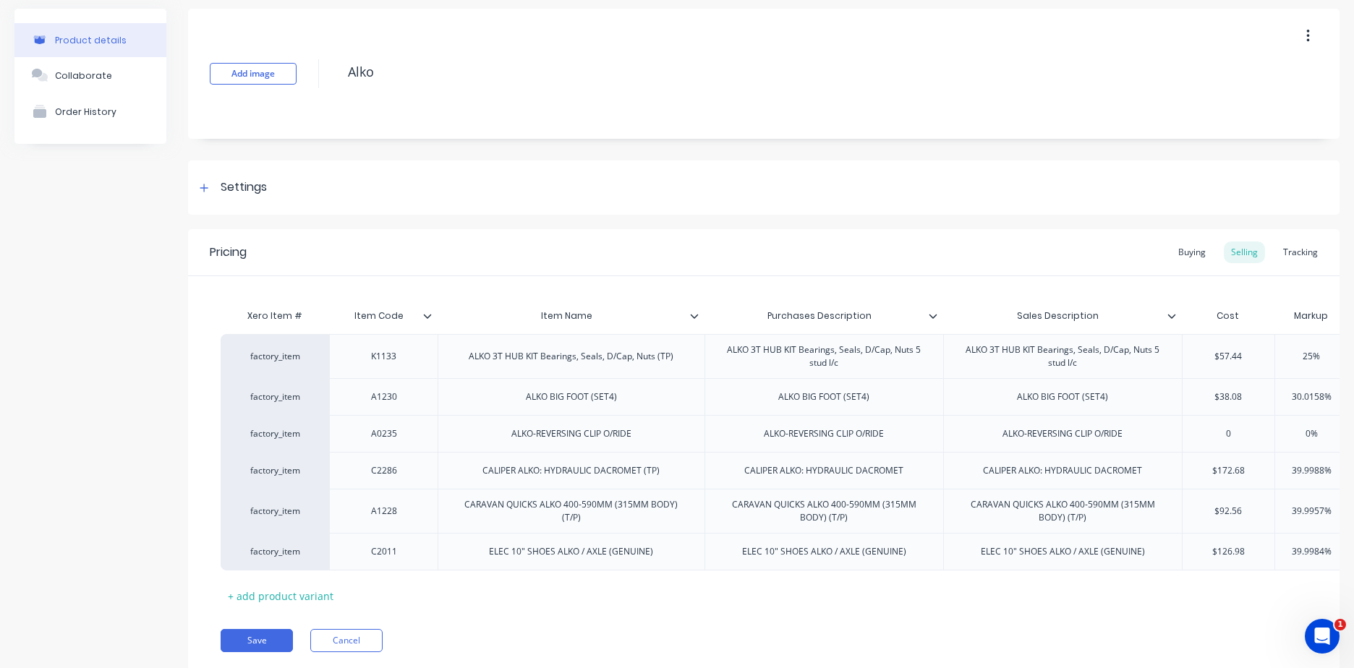
scroll to position [0, 0]
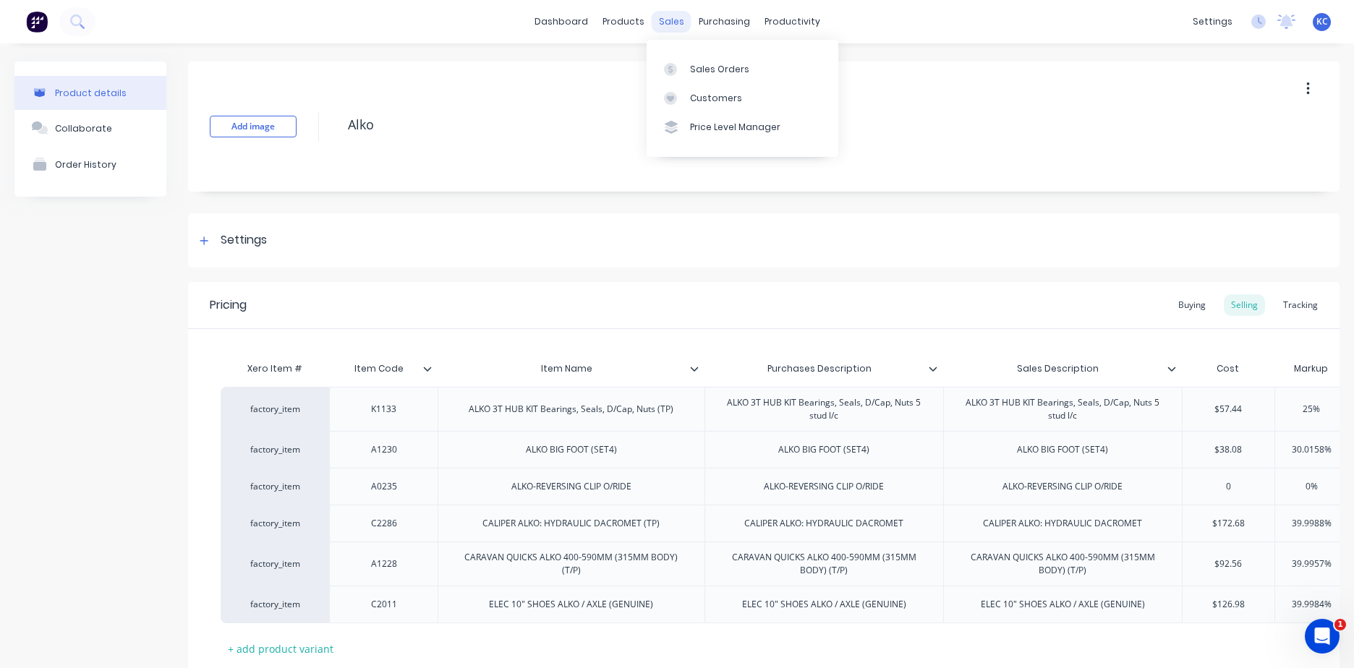
click at [670, 20] on div "sales" at bounding box center [672, 22] width 40 height 22
type textarea "x"
click at [710, 68] on div "Sales Orders" at bounding box center [719, 69] width 59 height 13
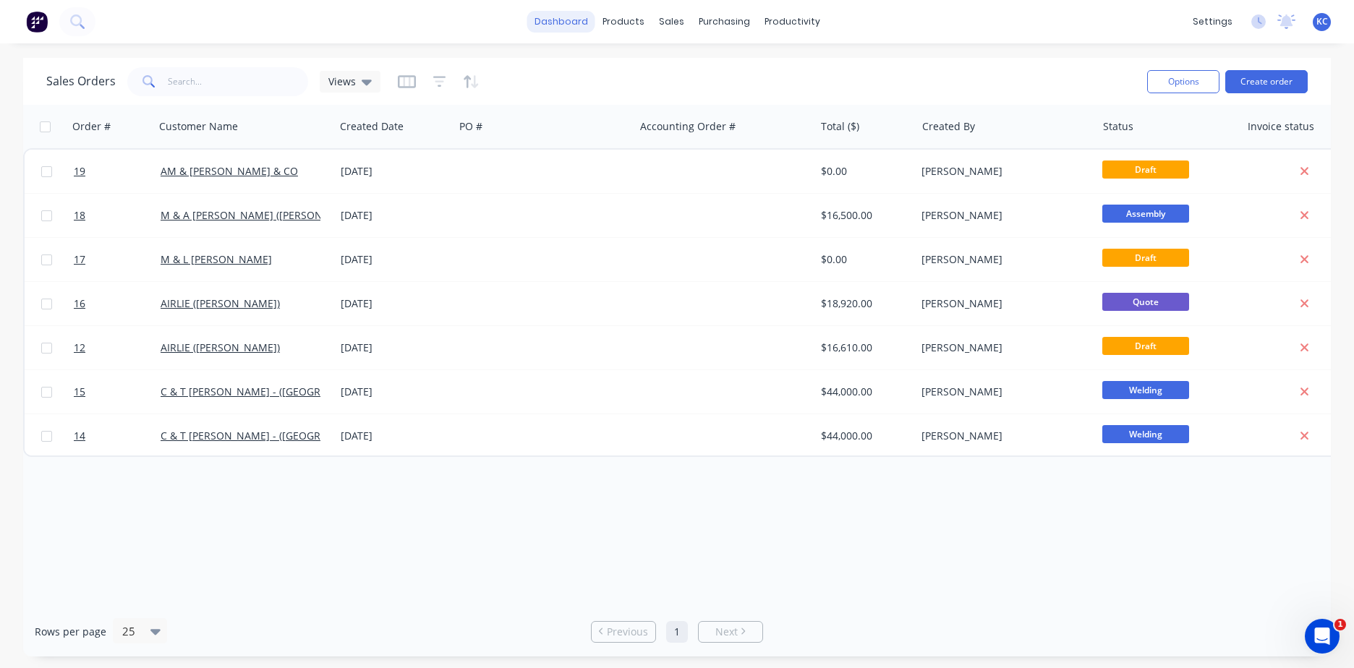
click at [553, 17] on link "dashboard" at bounding box center [561, 22] width 68 height 22
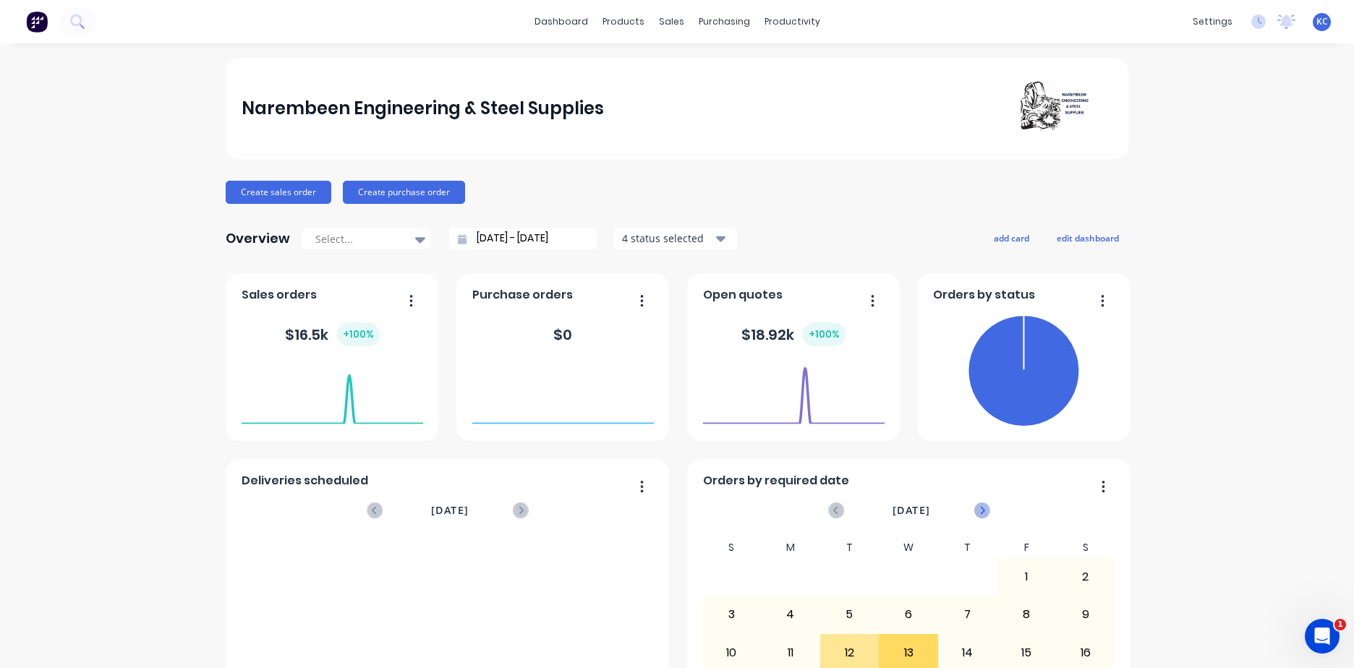
click at [976, 505] on icon at bounding box center [982, 511] width 16 height 16
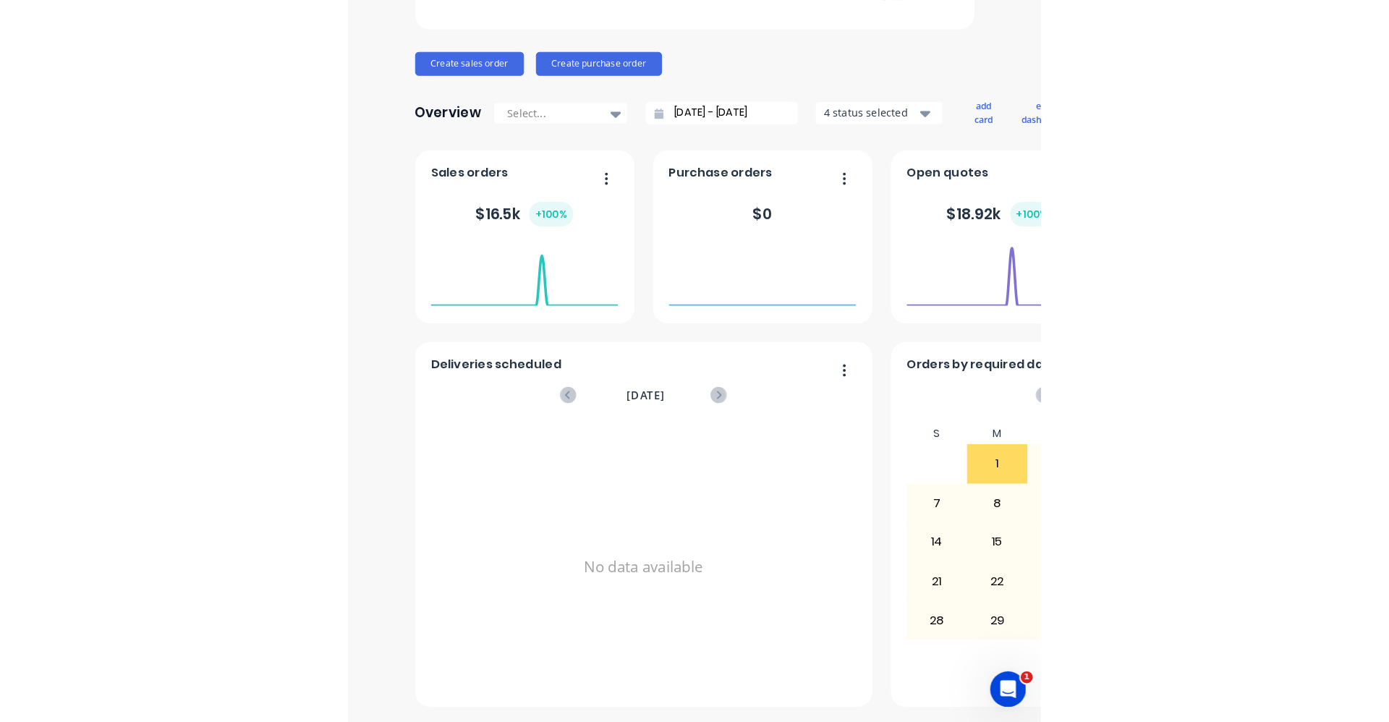
scroll to position [106, 0]
